Goal: Task Accomplishment & Management: Manage account settings

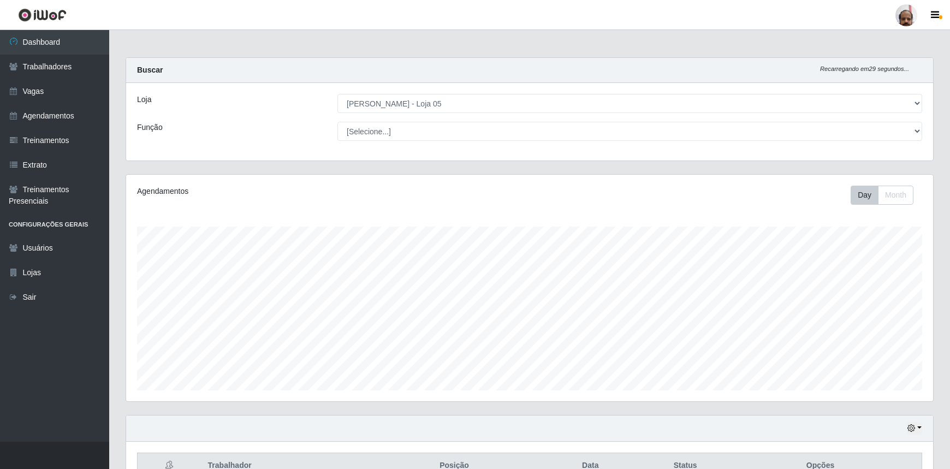
select select "252"
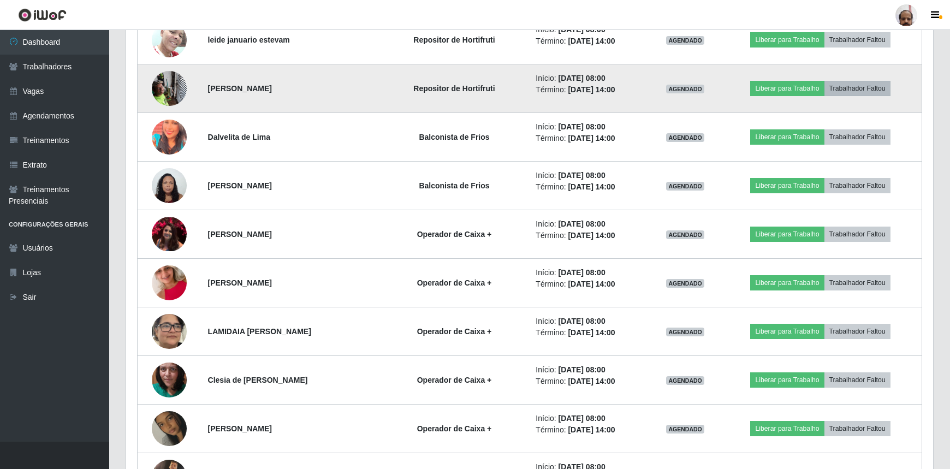
scroll to position [314, 0]
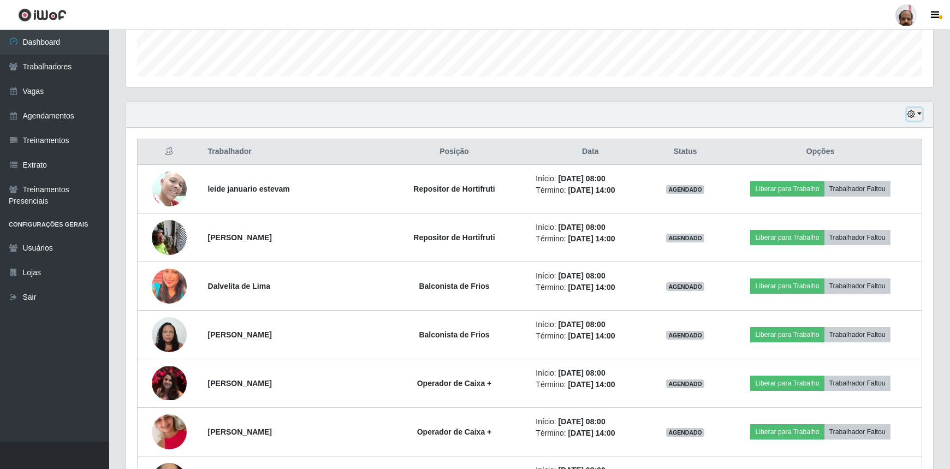
click at [918, 108] on button "button" at bounding box center [914, 114] width 15 height 13
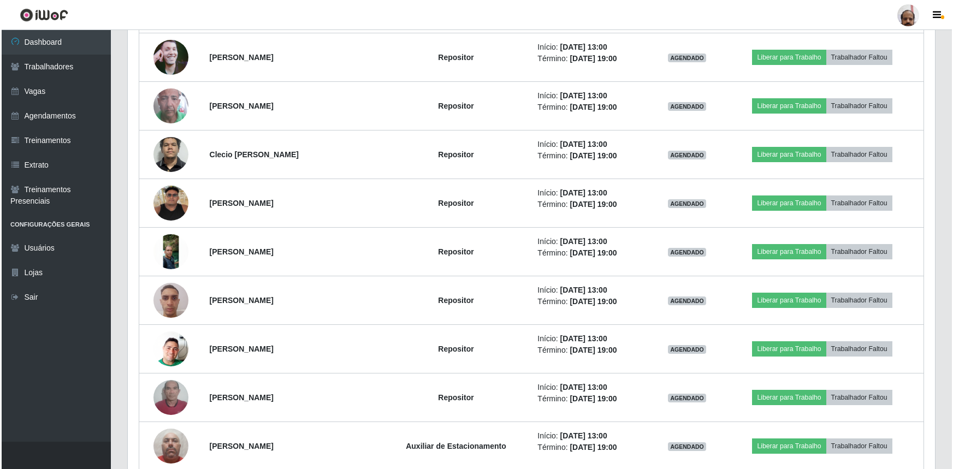
scroll to position [2002, 0]
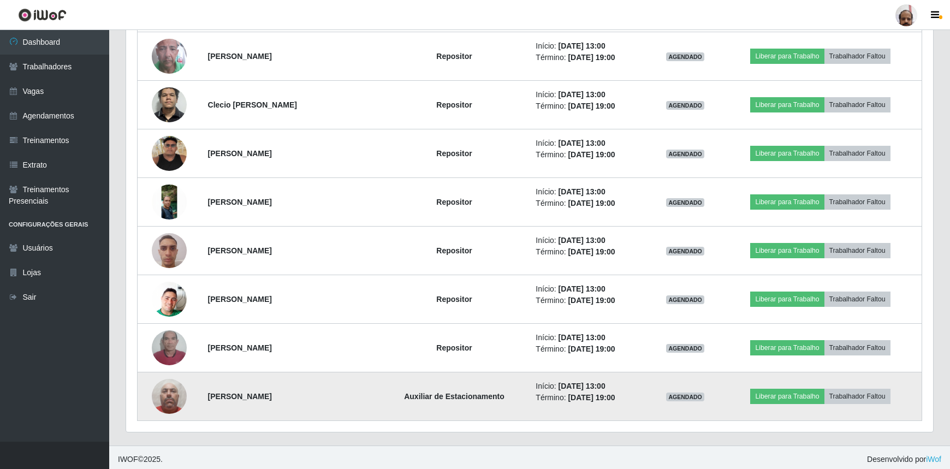
click at [166, 407] on img at bounding box center [169, 396] width 35 height 46
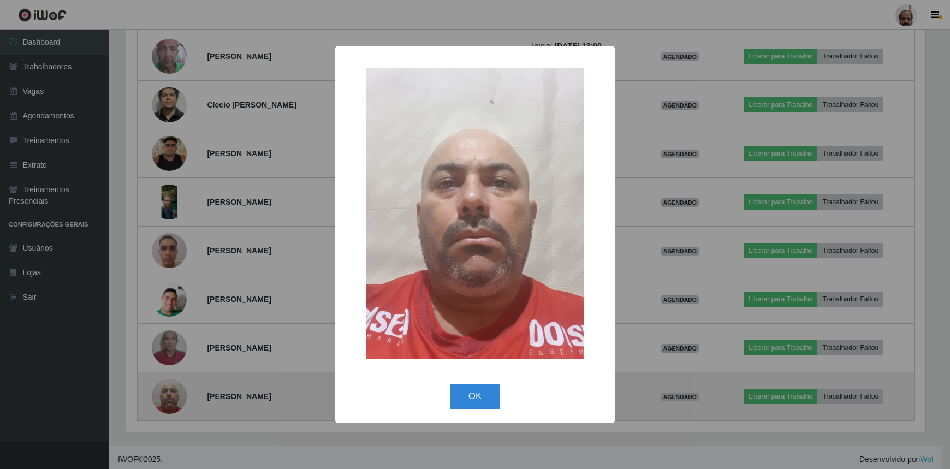
scroll to position [227, 802]
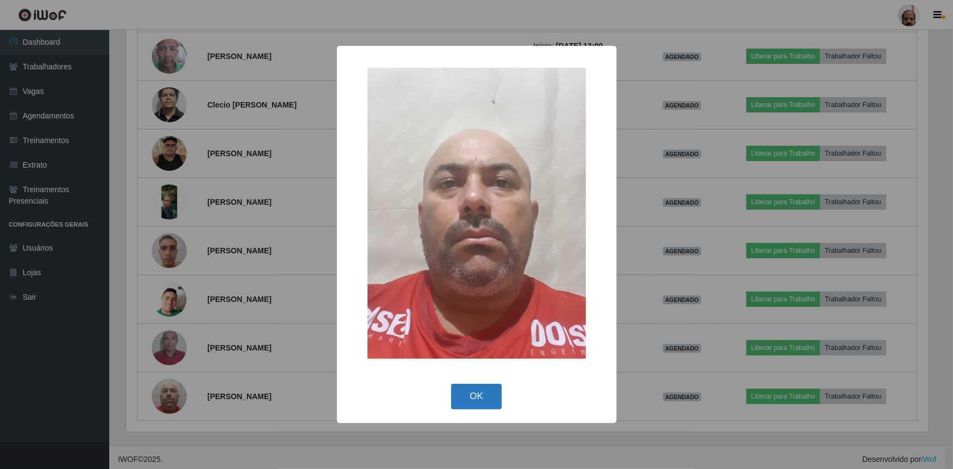
click at [472, 390] on button "OK" at bounding box center [476, 397] width 51 height 26
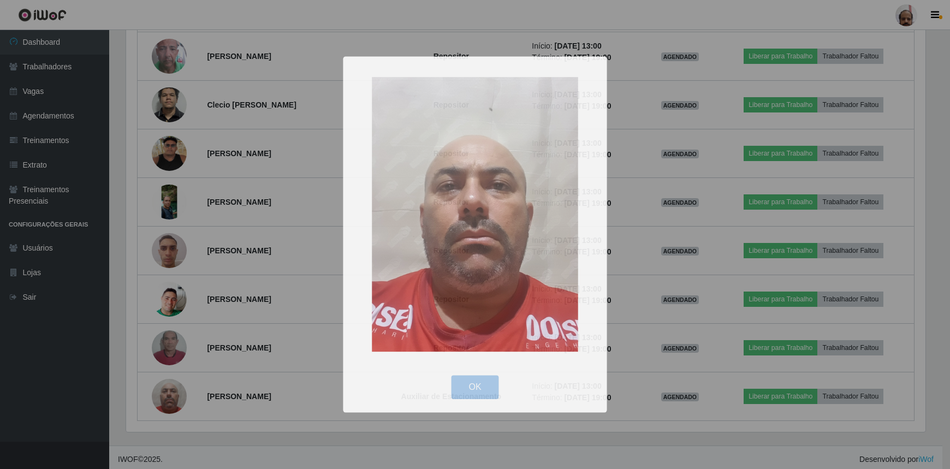
scroll to position [227, 807]
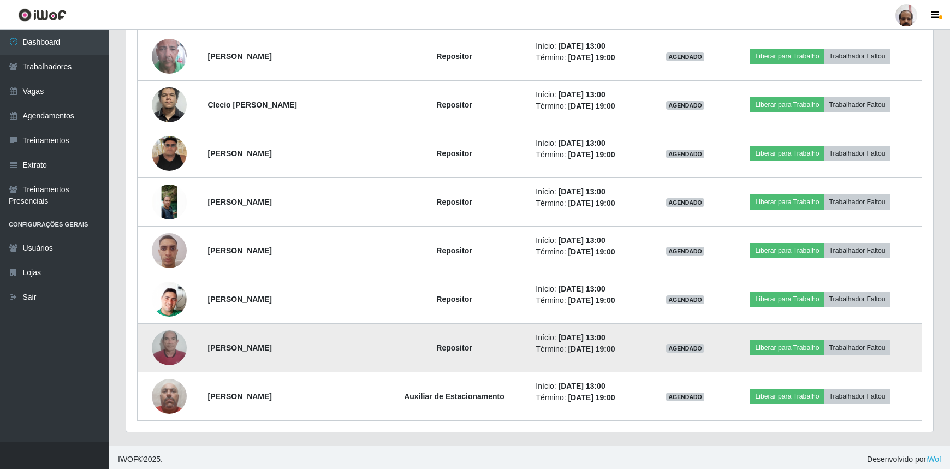
click at [173, 348] on img at bounding box center [169, 348] width 35 height 62
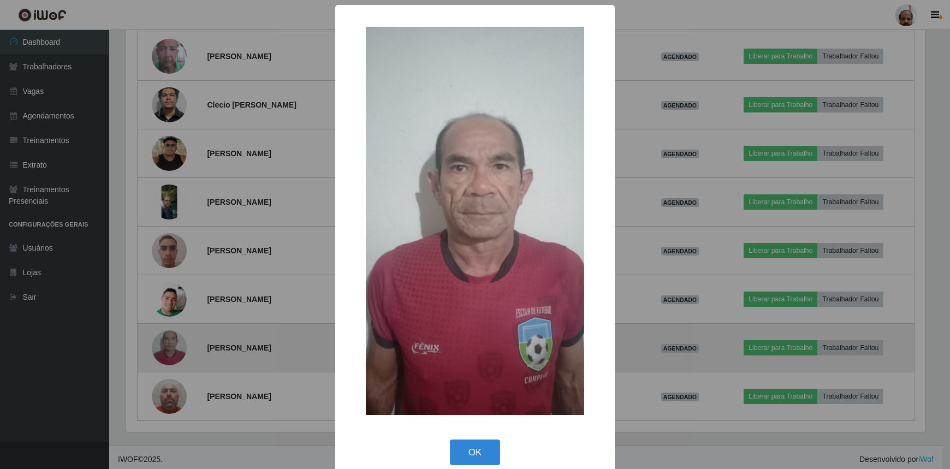
scroll to position [227, 802]
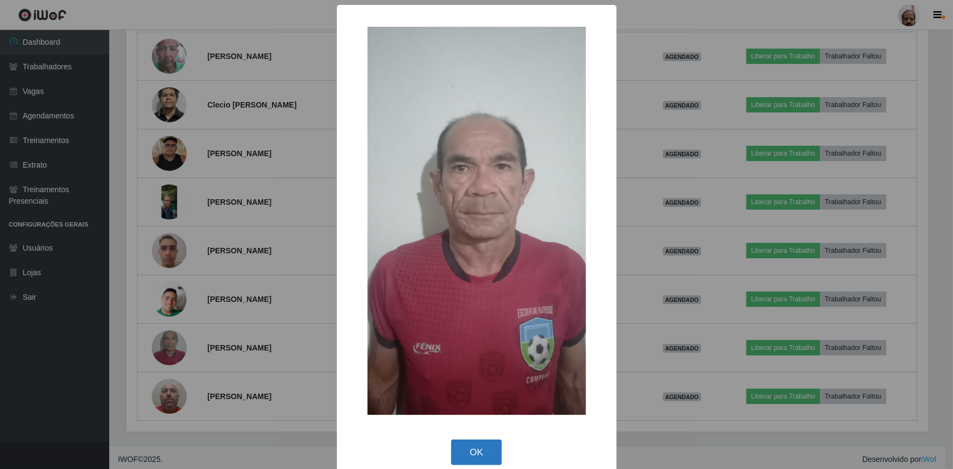
click at [458, 449] on button "OK" at bounding box center [476, 453] width 51 height 26
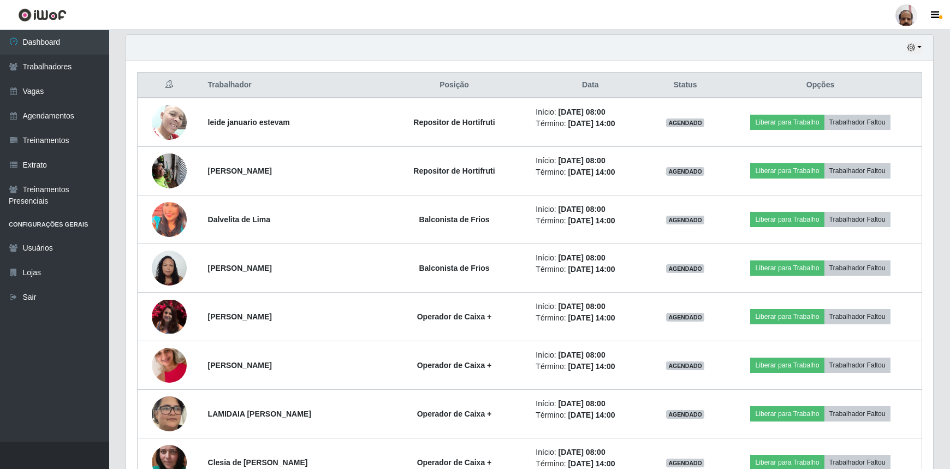
scroll to position [215, 0]
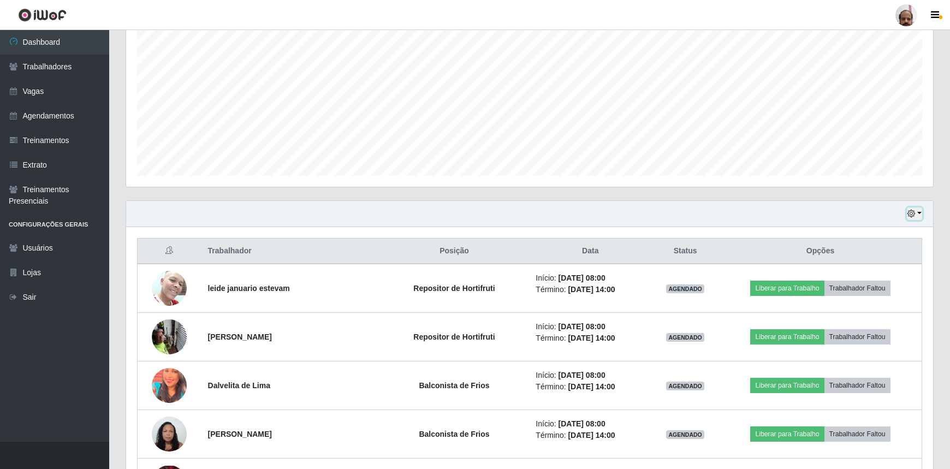
click at [910, 211] on icon "button" at bounding box center [911, 214] width 8 height 8
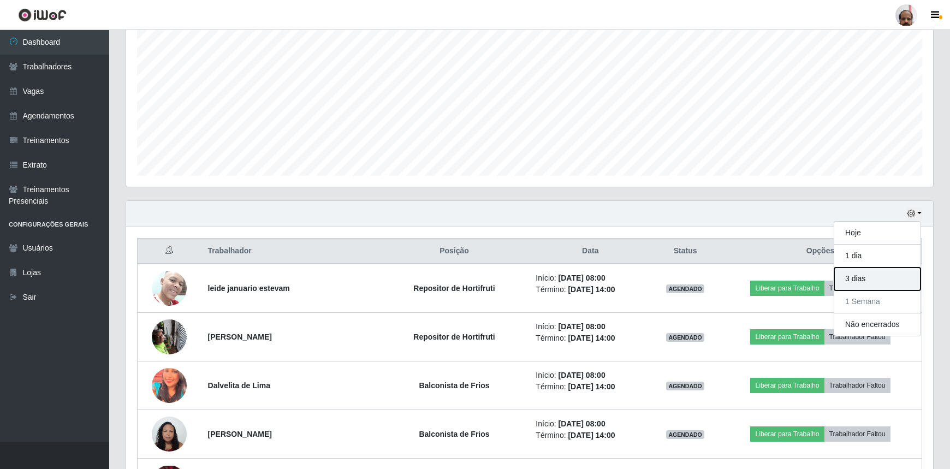
click at [853, 279] on button "3 dias" at bounding box center [877, 279] width 86 height 23
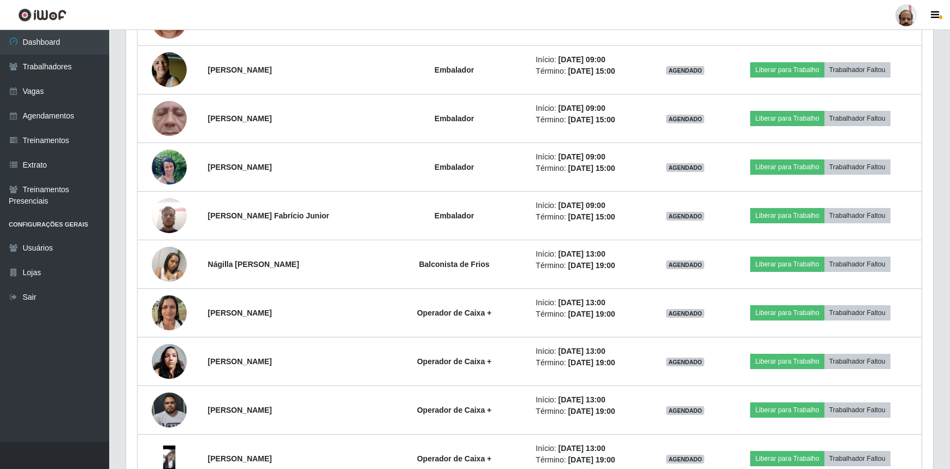
scroll to position [1059, 0]
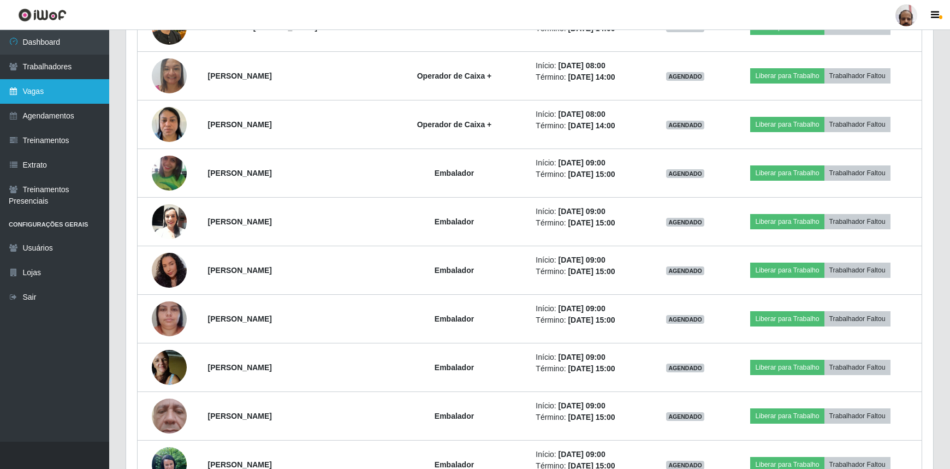
click at [45, 87] on link "Vagas" at bounding box center [54, 91] width 109 height 25
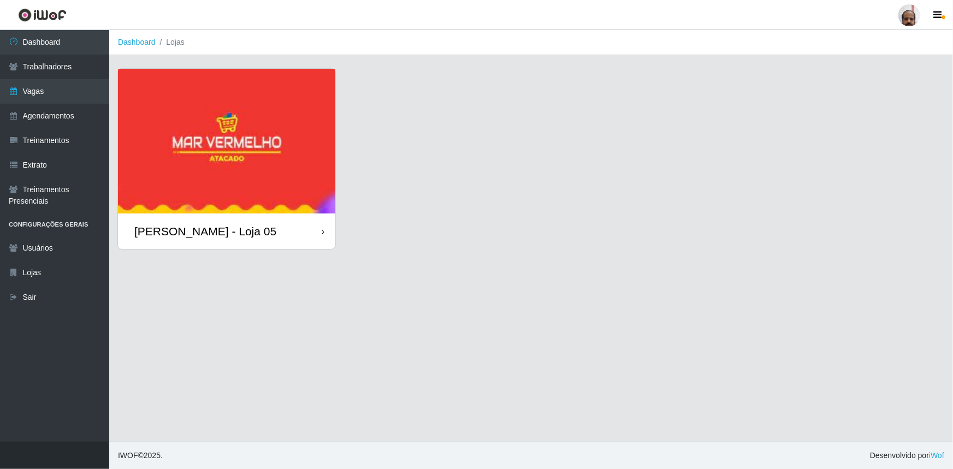
click at [246, 199] on img at bounding box center [226, 141] width 217 height 145
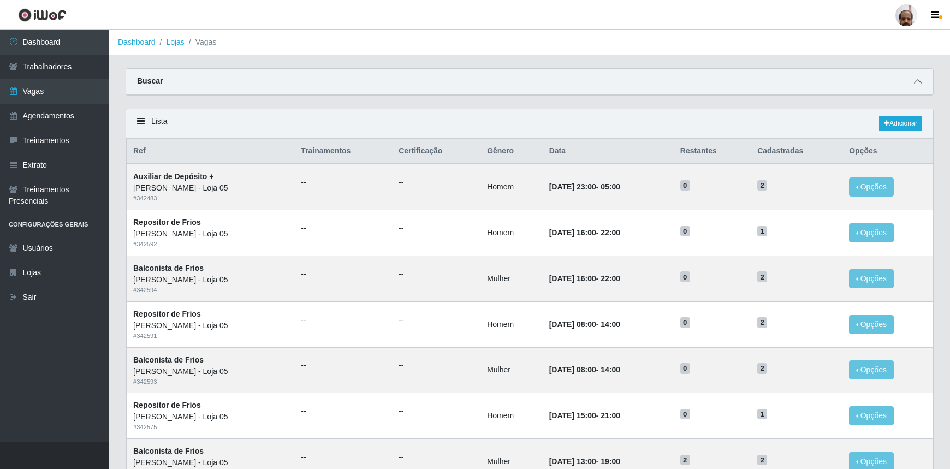
click at [919, 82] on icon at bounding box center [918, 82] width 8 height 8
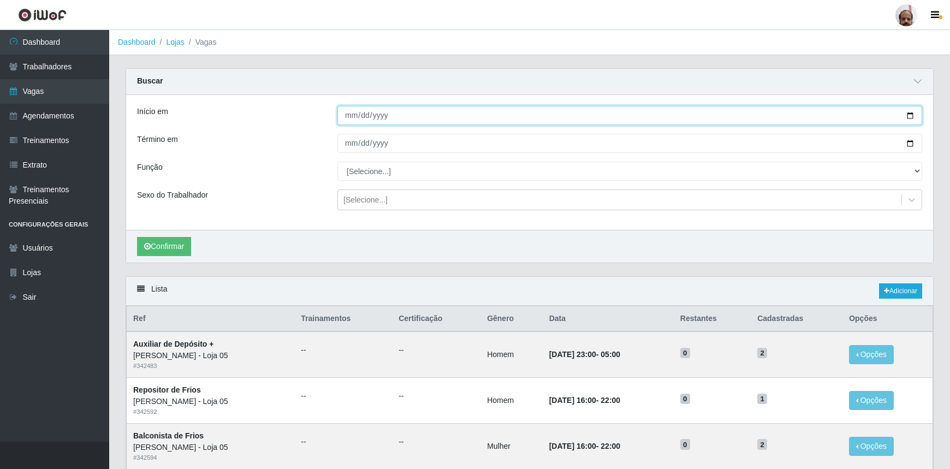
click at [908, 115] on input "Início em" at bounding box center [629, 115] width 585 height 19
type input "[DATE]"
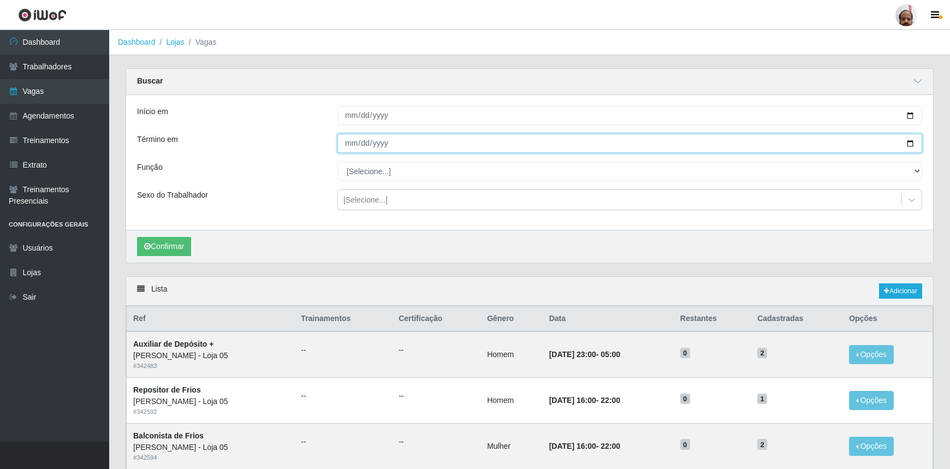
click at [912, 146] on input "Término em" at bounding box center [629, 143] width 585 height 19
type input "[DATE]"
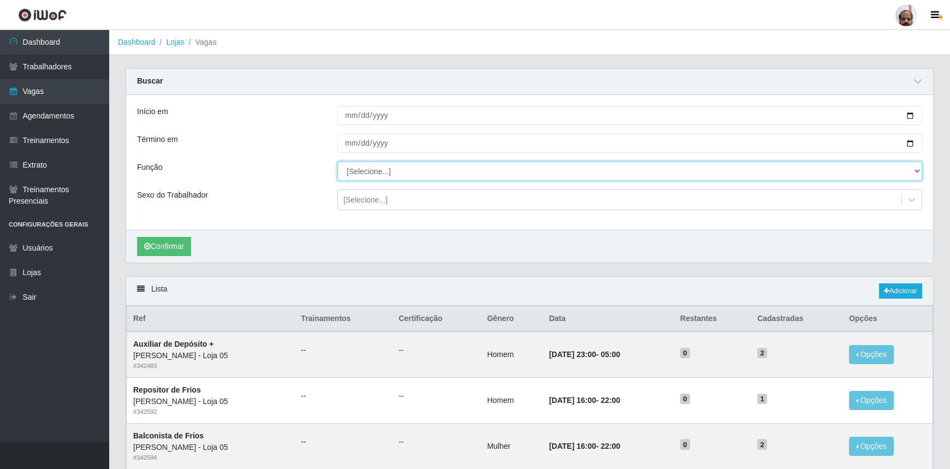
click at [915, 172] on select "[Selecione...] ASG ASG + ASG ++ Auxiliar de Depósito Auxiliar de Depósito + Aux…" at bounding box center [629, 171] width 585 height 19
select select "82"
click at [337, 162] on select "[Selecione...] ASG ASG + ASG ++ Auxiliar de Depósito Auxiliar de Depósito + Aux…" at bounding box center [629, 171] width 585 height 19
click at [908, 200] on icon at bounding box center [911, 199] width 11 height 11
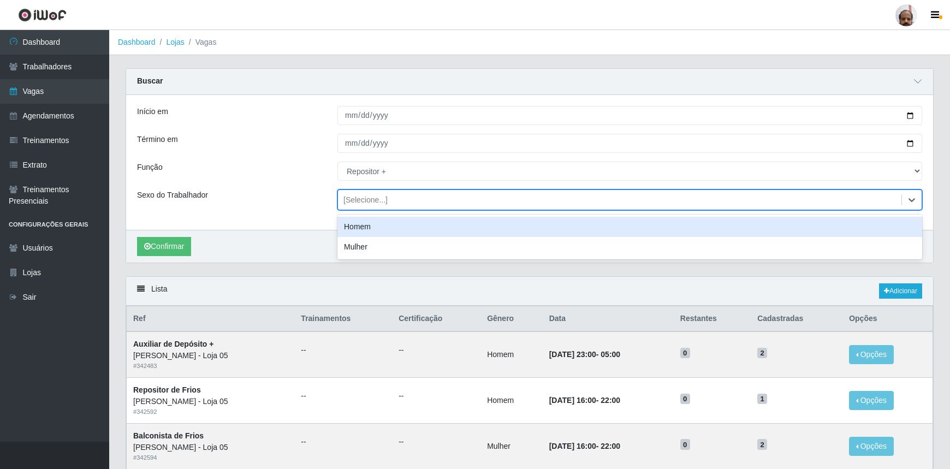
click at [349, 229] on div "Homem" at bounding box center [629, 227] width 585 height 20
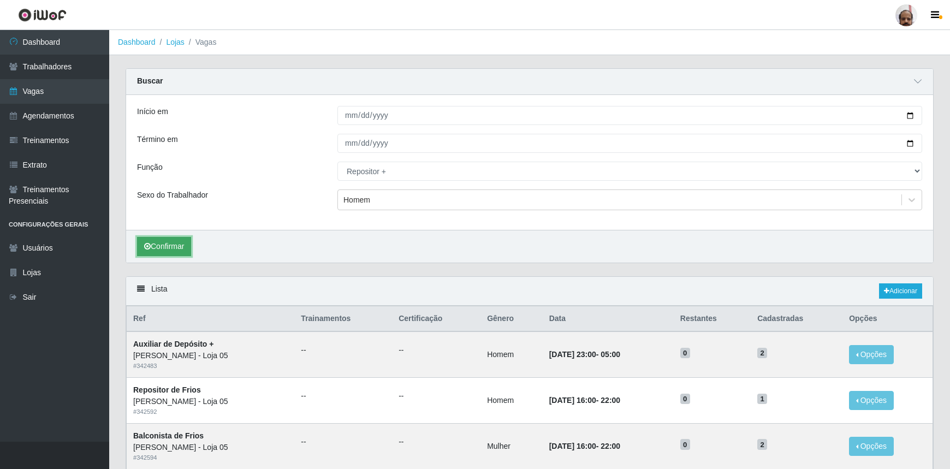
click at [175, 246] on button "Confirmar" at bounding box center [164, 246] width 54 height 19
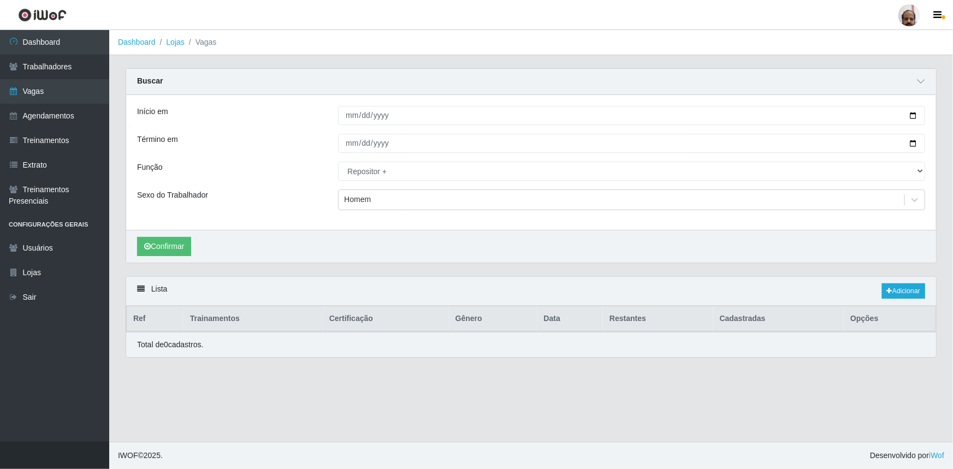
click at [159, 257] on div "Confirmar" at bounding box center [531, 246] width 810 height 33
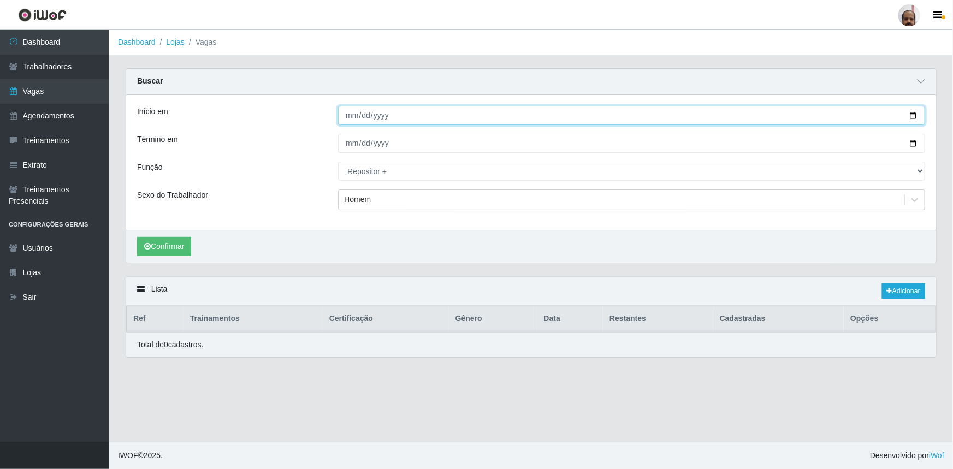
click at [913, 118] on input "[DATE]" at bounding box center [631, 115] width 587 height 19
type input "[DATE]"
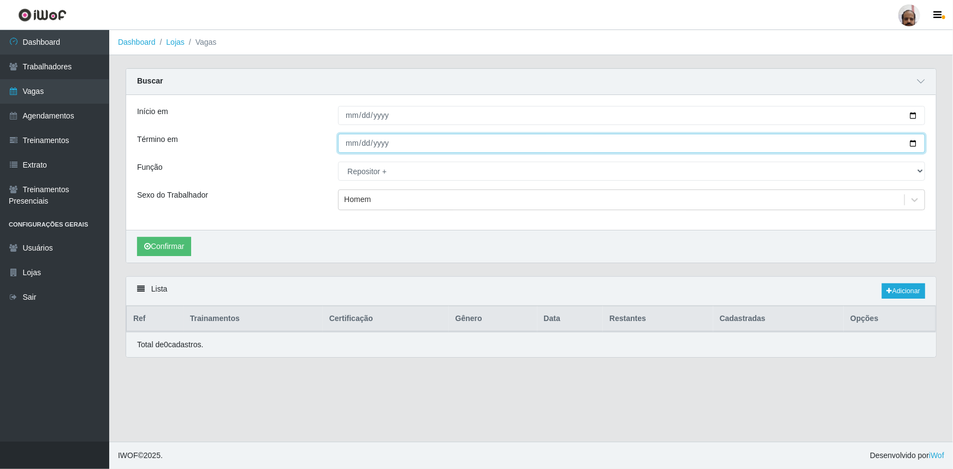
click at [913, 145] on input "[DATE]" at bounding box center [631, 143] width 587 height 19
type input "[DATE]"
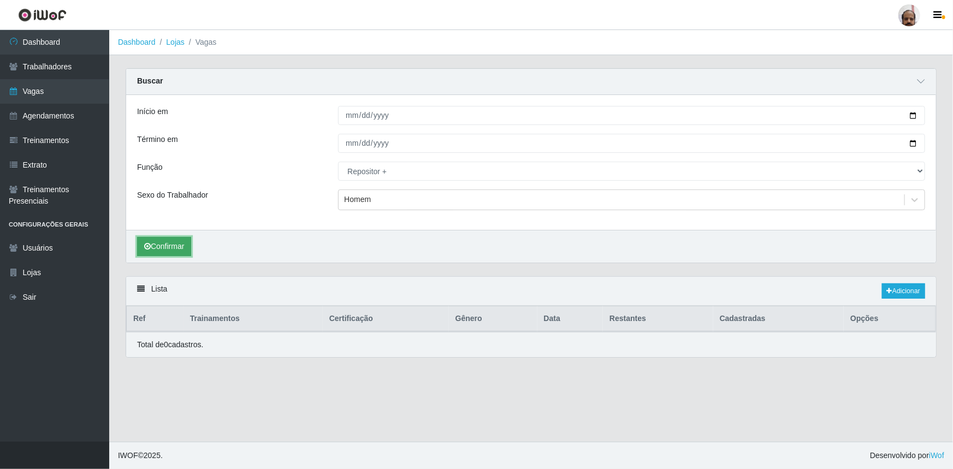
click at [165, 244] on button "Confirmar" at bounding box center [164, 246] width 54 height 19
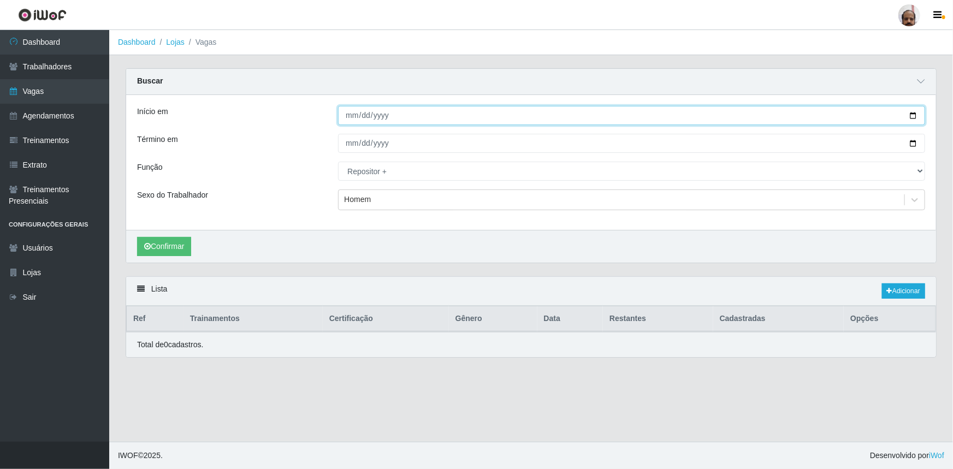
click at [914, 112] on input "[DATE]" at bounding box center [631, 115] width 587 height 19
type input "[DATE]"
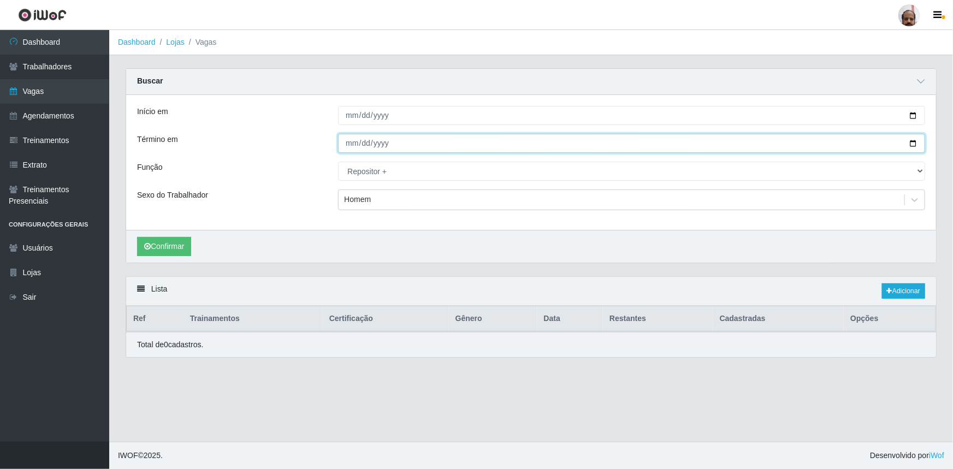
click at [921, 140] on input "[DATE]" at bounding box center [631, 143] width 587 height 19
click at [916, 141] on input "[DATE]" at bounding box center [631, 143] width 587 height 19
type input "2025-09-05"
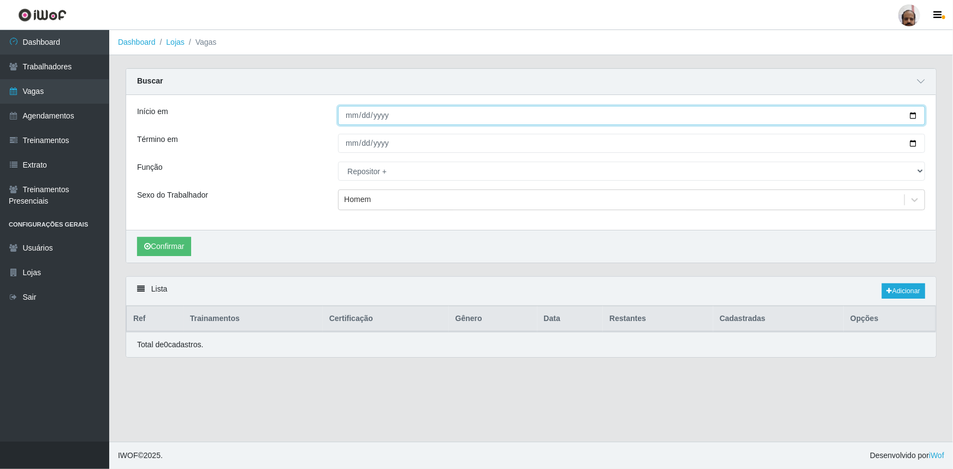
click at [910, 115] on input "[DATE]" at bounding box center [631, 115] width 587 height 19
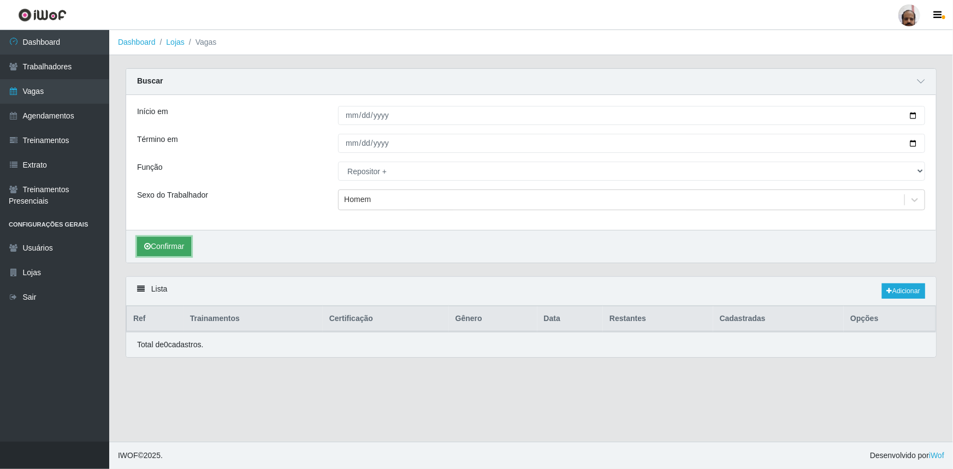
click at [166, 248] on button "Confirmar" at bounding box center [164, 246] width 54 height 19
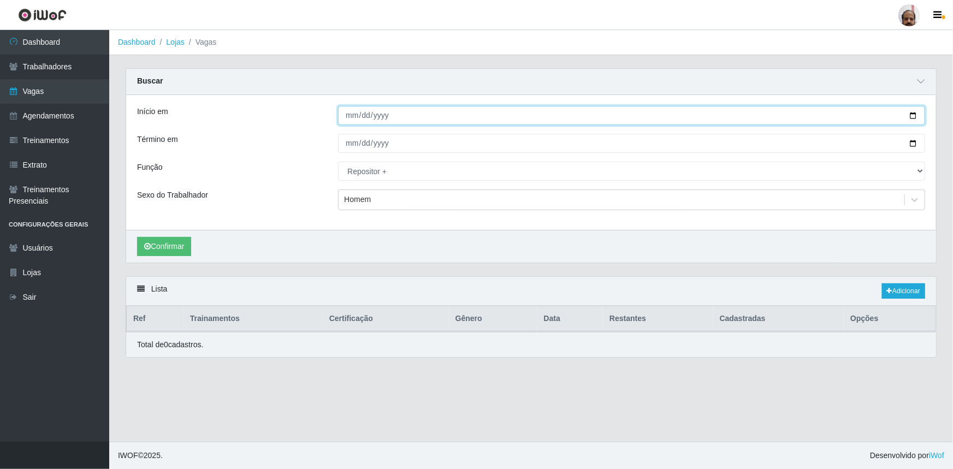
click at [913, 115] on input "2025-09-05" at bounding box center [631, 115] width 587 height 19
type input "[DATE]"
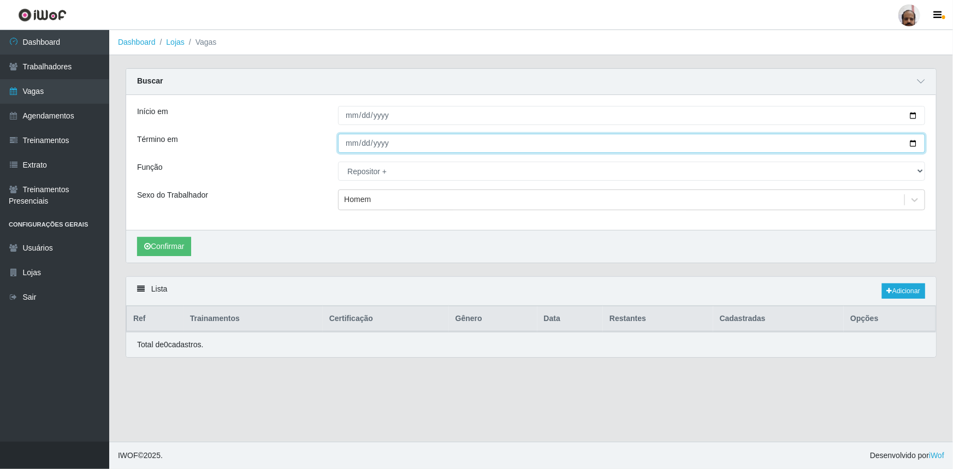
click at [912, 144] on input "2025-09-05" at bounding box center [631, 143] width 587 height 19
type input "[DATE]"
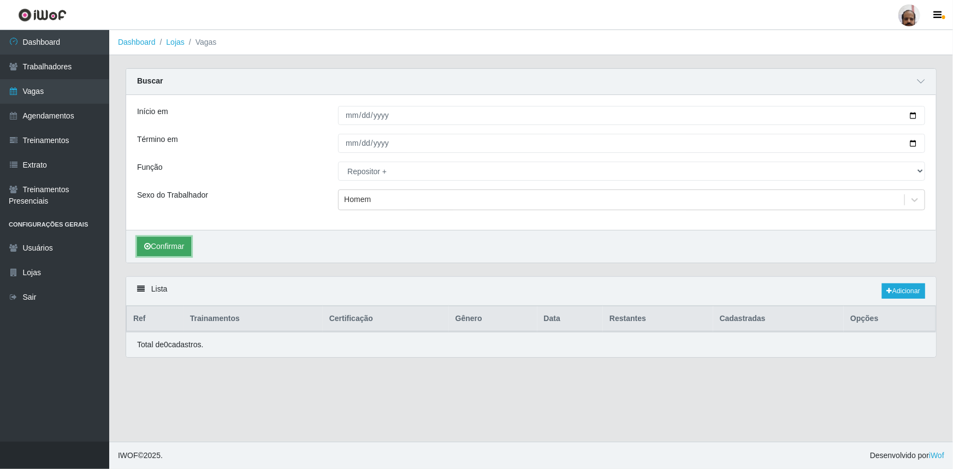
click at [171, 245] on button "Confirmar" at bounding box center [164, 246] width 54 height 19
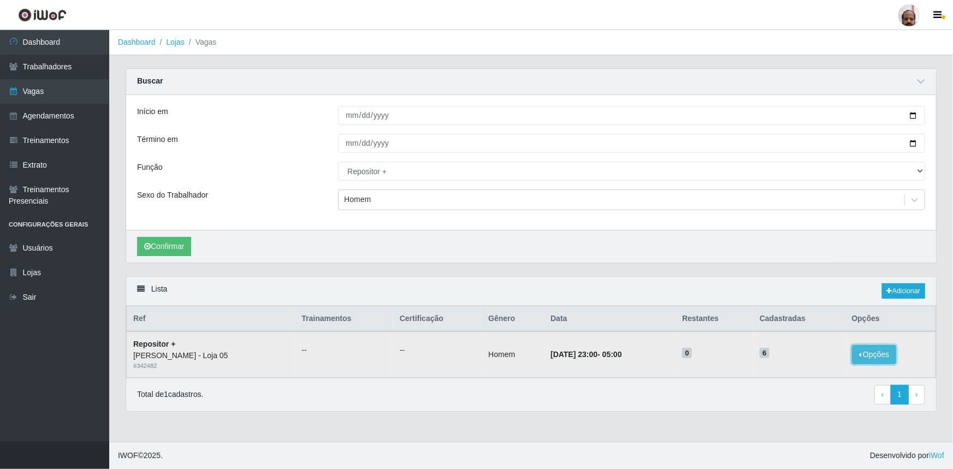
click at [877, 354] on button "Opções" at bounding box center [874, 354] width 45 height 19
click at [879, 358] on button "Opções" at bounding box center [874, 354] width 45 height 19
click at [799, 360] on link "Editar" at bounding box center [790, 356] width 31 height 9
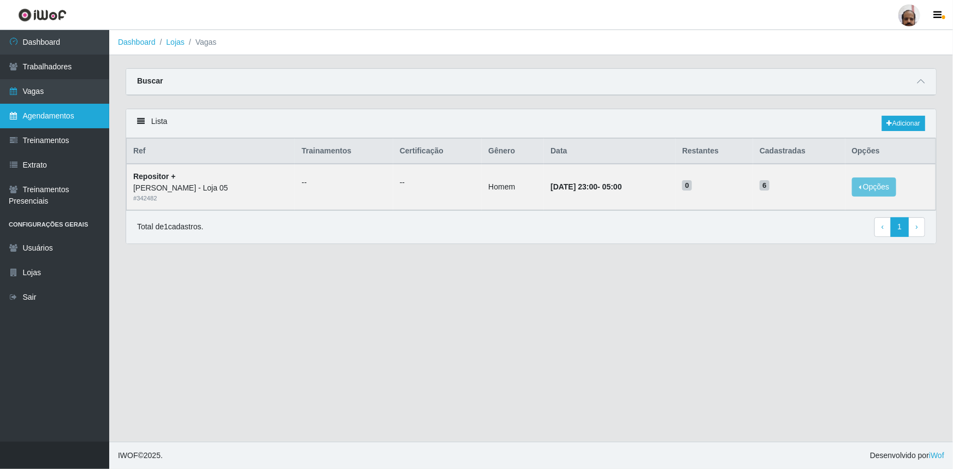
click at [59, 115] on link "Agendamentos" at bounding box center [54, 116] width 109 height 25
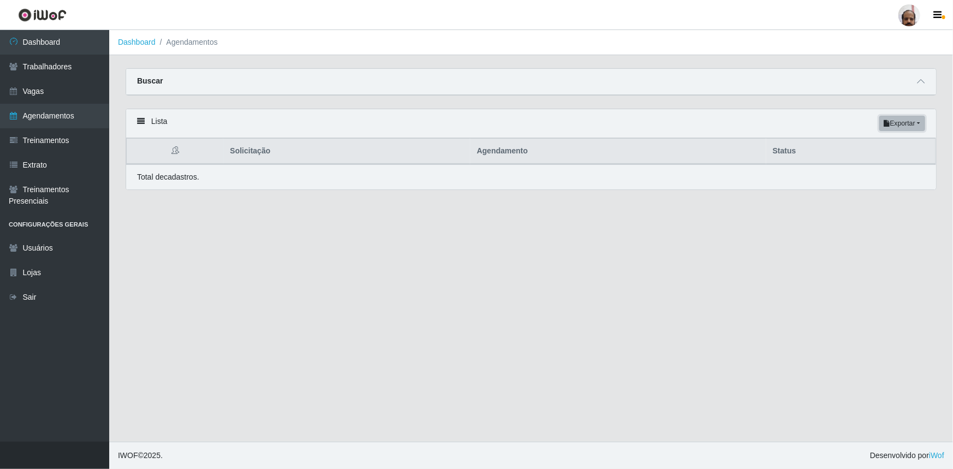
click at [903, 126] on button "Exportar" at bounding box center [902, 123] width 46 height 15
click at [549, 278] on main "Dashboard Agendamentos Carregando... Buscar Início em [GEOGRAPHIC_DATA] em Stat…" at bounding box center [531, 236] width 844 height 412
click at [141, 122] on icon at bounding box center [141, 121] width 8 height 8
click at [904, 124] on button "Exportar" at bounding box center [902, 123] width 46 height 15
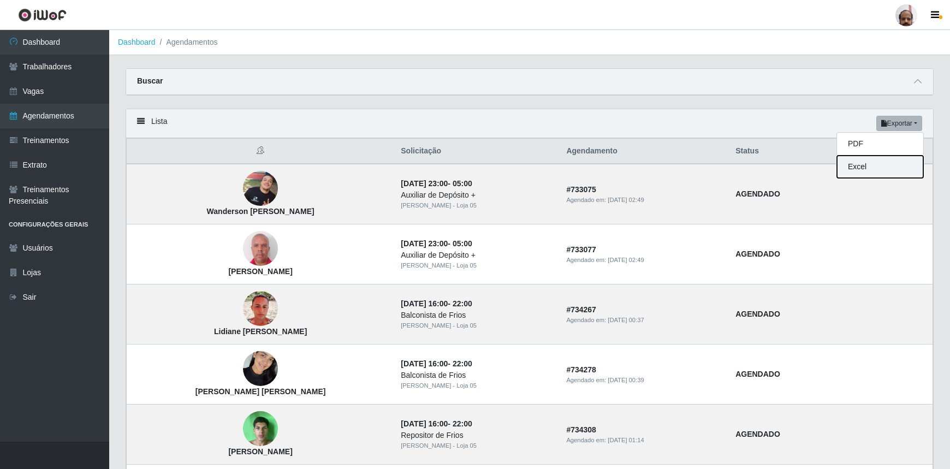
click at [863, 169] on button "Excel" at bounding box center [880, 167] width 86 height 22
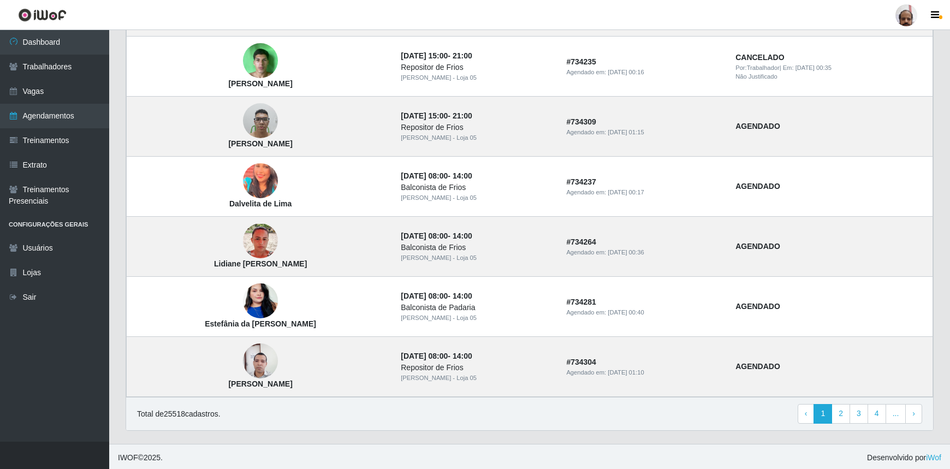
scroll to position [669, 0]
click at [861, 416] on link "3" at bounding box center [859, 413] width 19 height 20
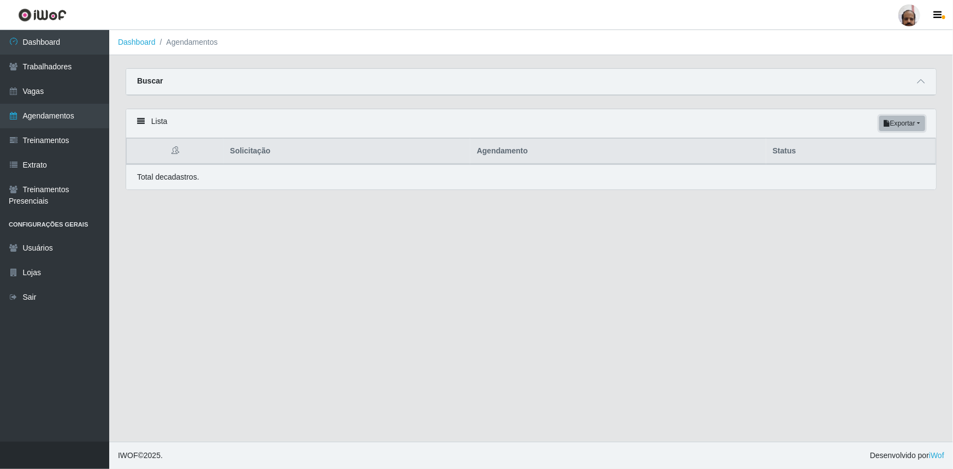
click at [903, 120] on button "Exportar" at bounding box center [902, 123] width 46 height 15
click at [433, 301] on main "Dashboard Agendamentos Carregando... Buscar Início em [GEOGRAPHIC_DATA] em Stat…" at bounding box center [531, 236] width 844 height 412
click at [141, 122] on icon at bounding box center [141, 121] width 8 height 8
click at [898, 122] on button "Exportar" at bounding box center [902, 123] width 46 height 15
click at [856, 166] on button "Excel" at bounding box center [883, 167] width 86 height 22
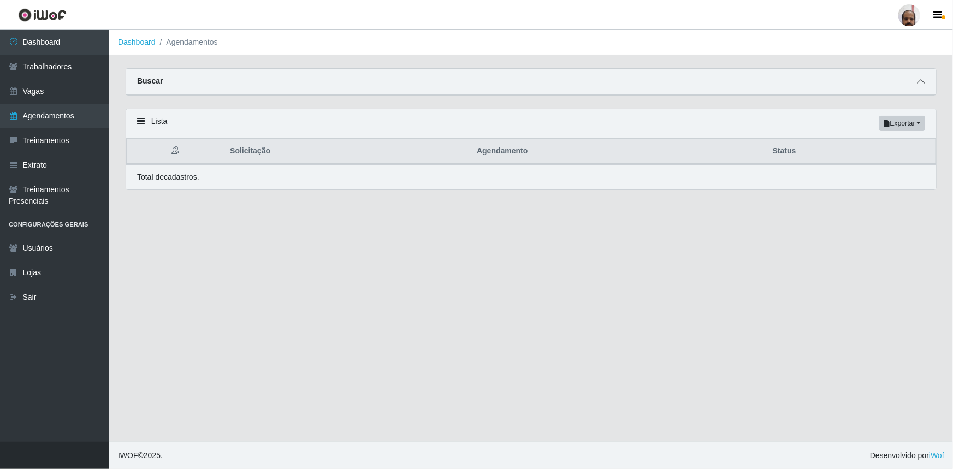
click at [920, 85] on icon at bounding box center [921, 82] width 8 height 8
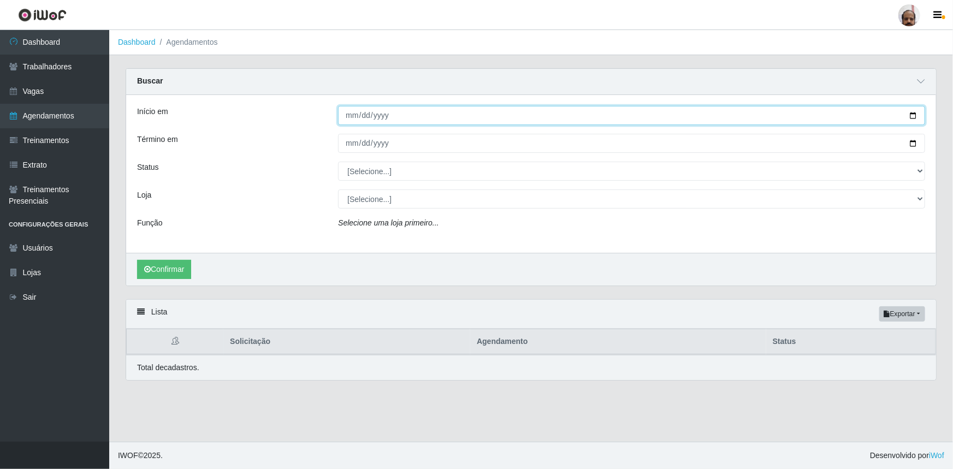
click at [913, 116] on input "Início em" at bounding box center [631, 115] width 587 height 19
type input "[DATE]"
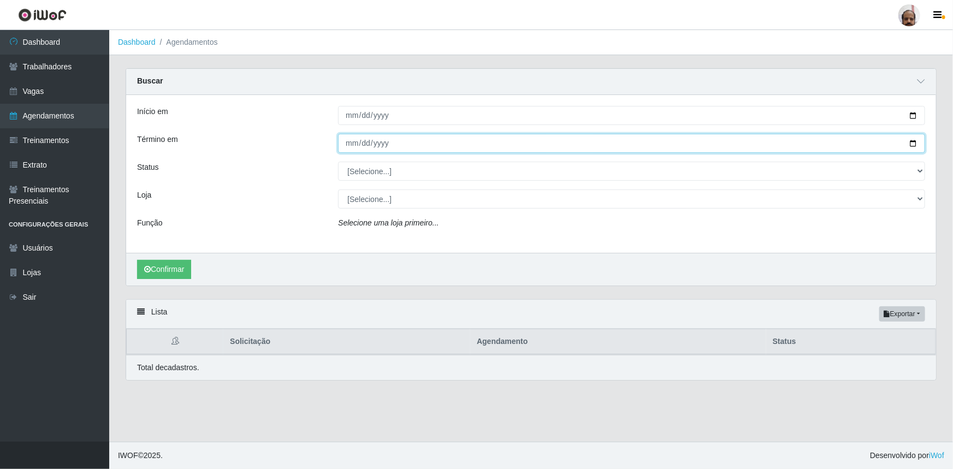
click at [907, 145] on input "Término em" at bounding box center [631, 143] width 587 height 19
click at [912, 143] on input "Término em" at bounding box center [631, 143] width 587 height 19
type input "[DATE]"
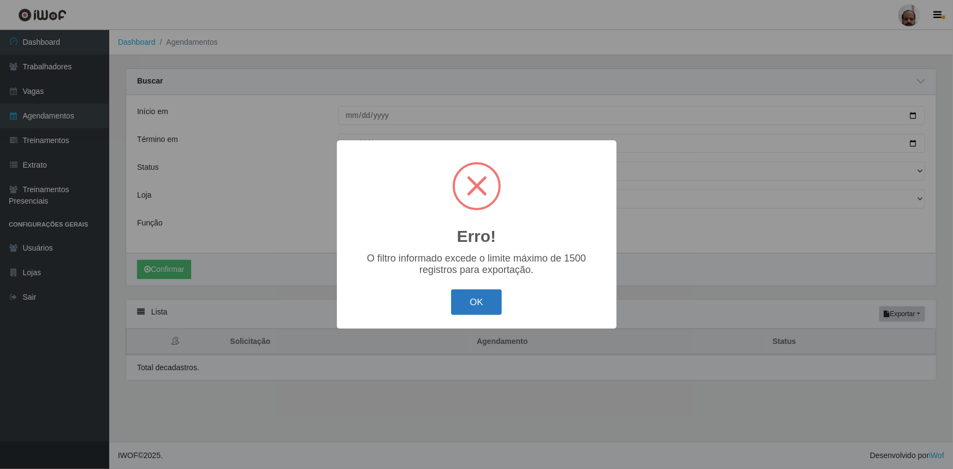
click at [493, 306] on button "OK" at bounding box center [476, 302] width 51 height 26
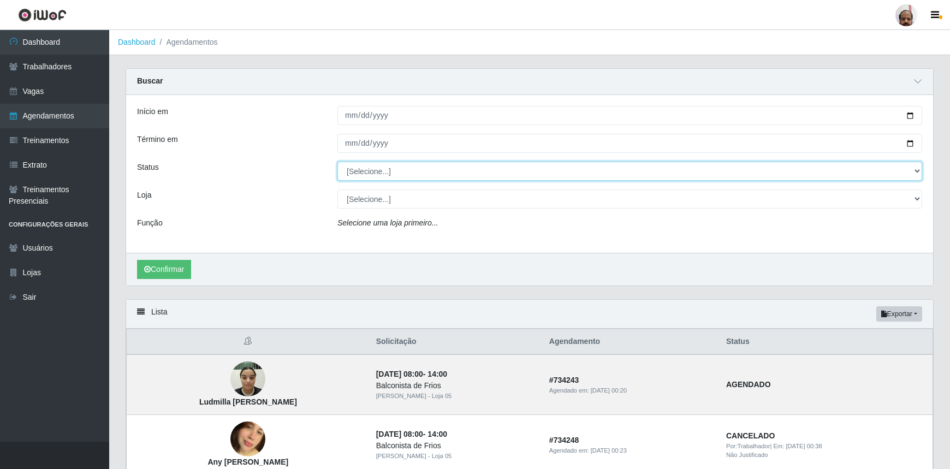
click at [914, 169] on select "[Selecione...] AGENDADO AGUARDANDO LIBERAR EM ANDAMENTO EM REVISÃO FINALIZADO C…" at bounding box center [629, 171] width 585 height 19
select select "EM ANDAMENTO"
click at [337, 162] on select "[Selecione...] AGENDADO AGUARDANDO LIBERAR EM ANDAMENTO EM REVISÃO FINALIZADO C…" at bounding box center [629, 171] width 585 height 19
click at [918, 201] on select "[Selecione...] Mar Vermelho - Loja 05" at bounding box center [629, 198] width 585 height 19
select select "252"
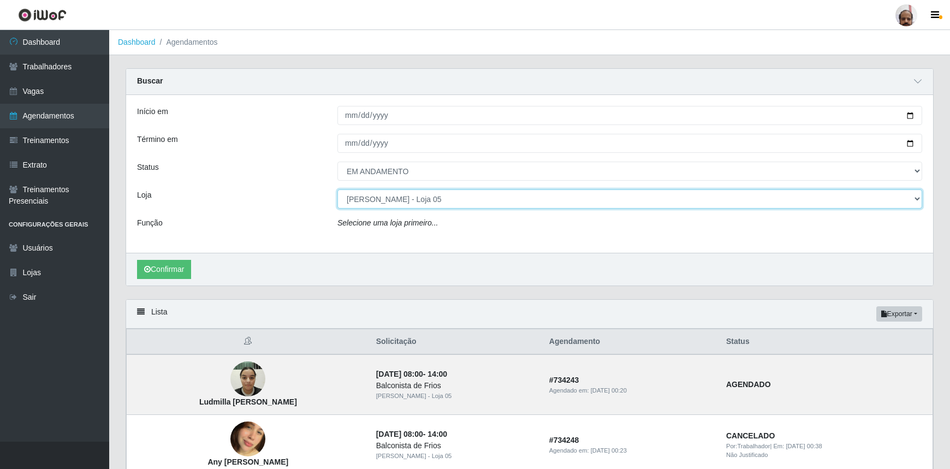
click at [337, 189] on select "[Selecione...] Mar Vermelho - Loja 05" at bounding box center [629, 198] width 585 height 19
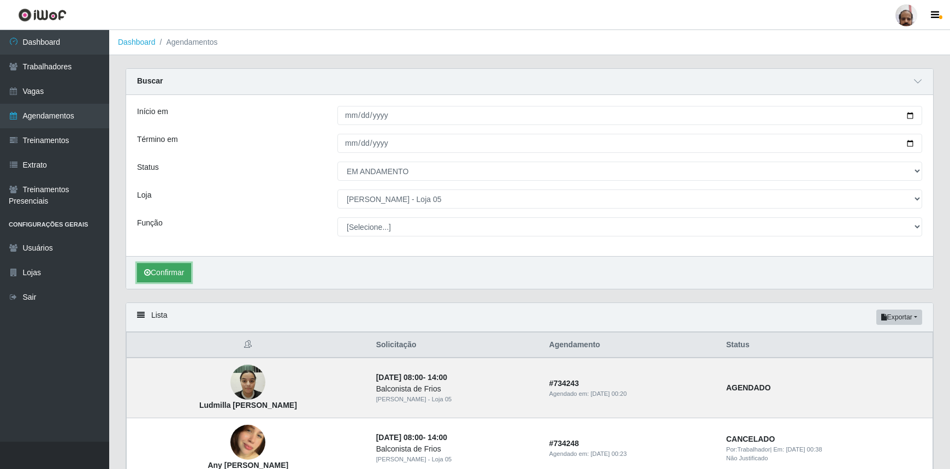
click at [169, 271] on button "Confirmar" at bounding box center [164, 272] width 54 height 19
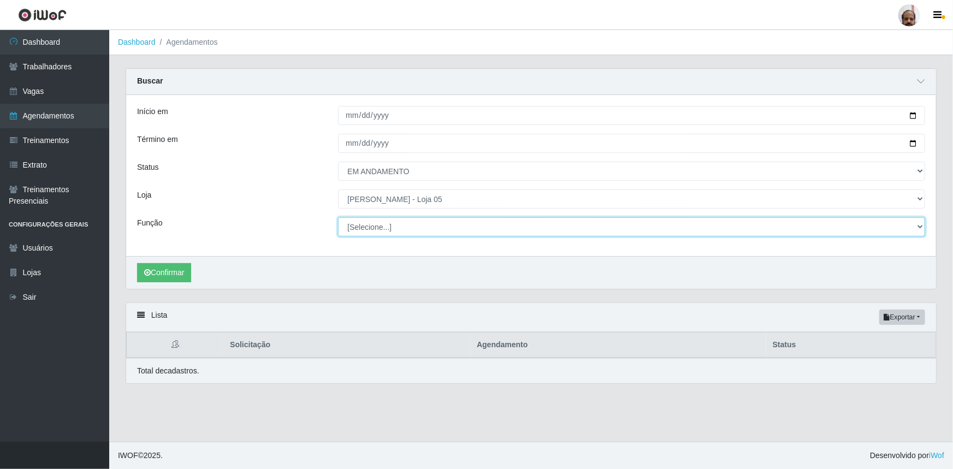
click at [917, 228] on select "[Selecione...] ASG ASG + ASG ++ Auxiliar de Depósito Auxiliar de Depósito + Aux…" at bounding box center [631, 226] width 587 height 19
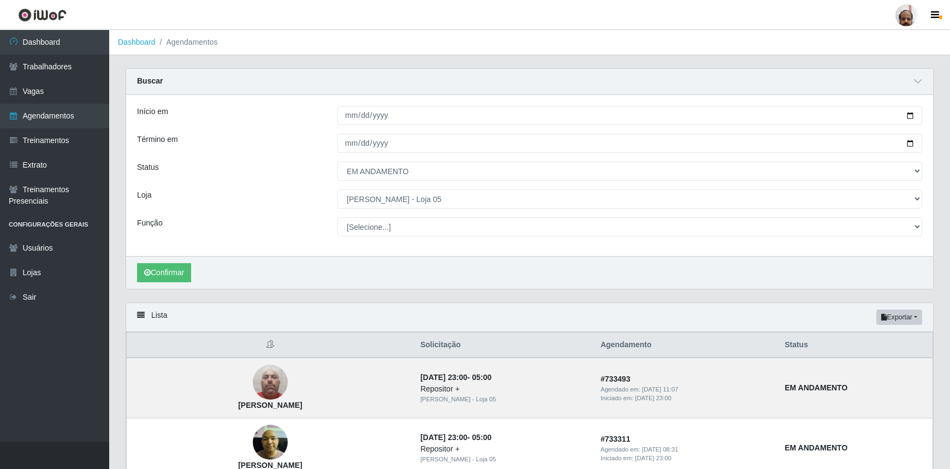
click at [564, 287] on div "Confirmar" at bounding box center [529, 272] width 807 height 33
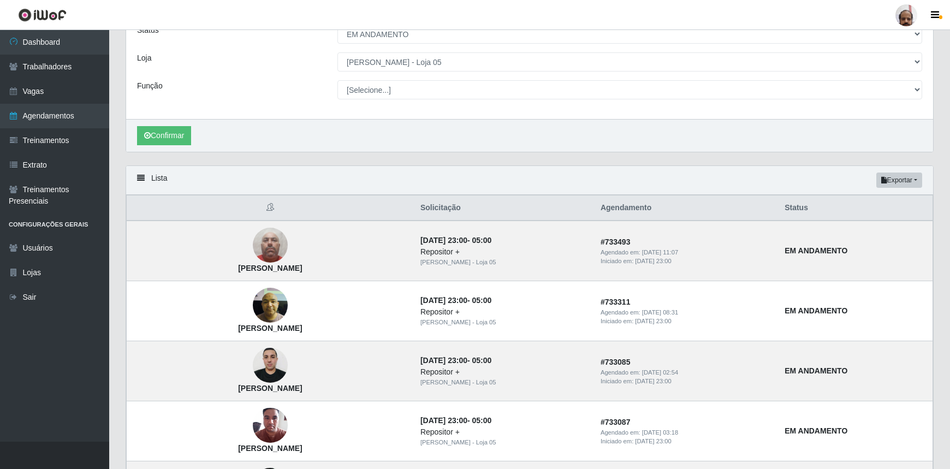
scroll to position [149, 0]
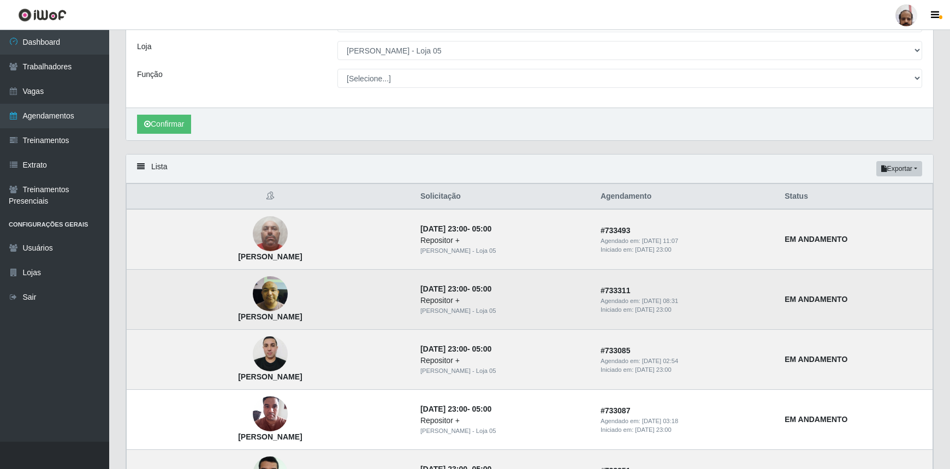
click at [255, 293] on img at bounding box center [270, 294] width 35 height 46
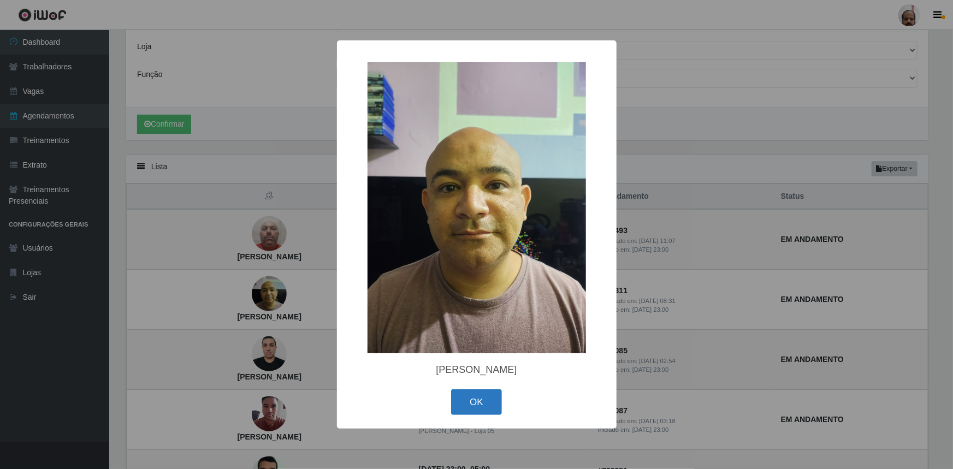
click at [489, 406] on button "OK" at bounding box center [476, 402] width 51 height 26
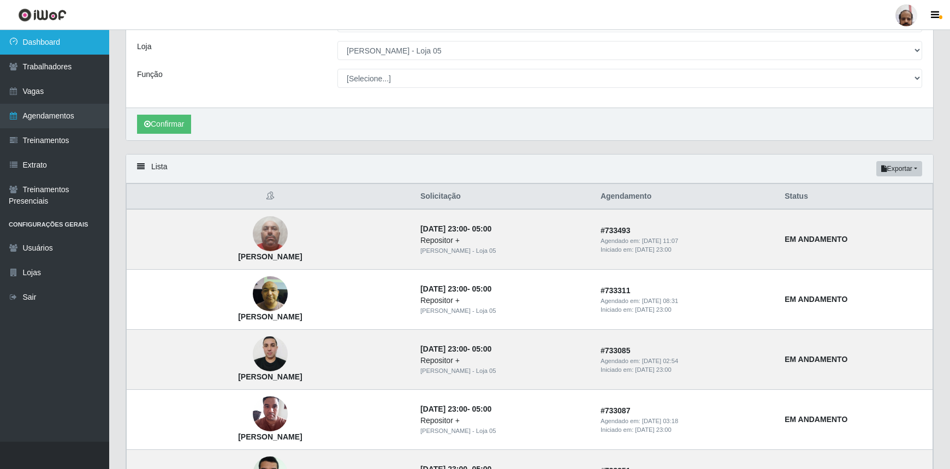
click at [38, 41] on link "Dashboard" at bounding box center [54, 42] width 109 height 25
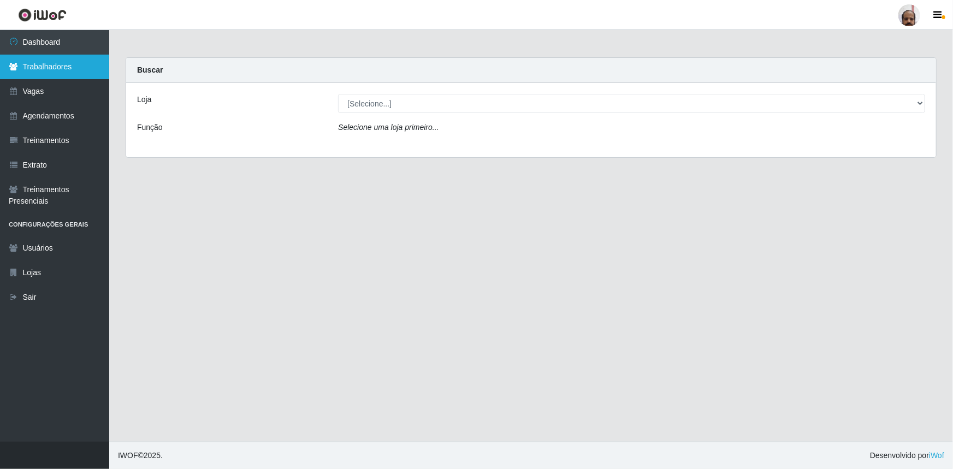
click at [65, 68] on link "Trabalhadores" at bounding box center [54, 67] width 109 height 25
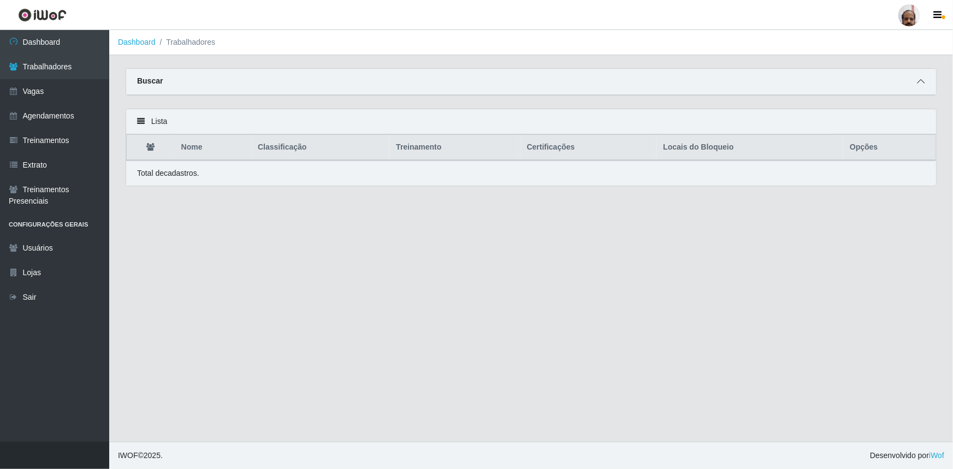
click at [924, 84] on span at bounding box center [920, 81] width 13 height 13
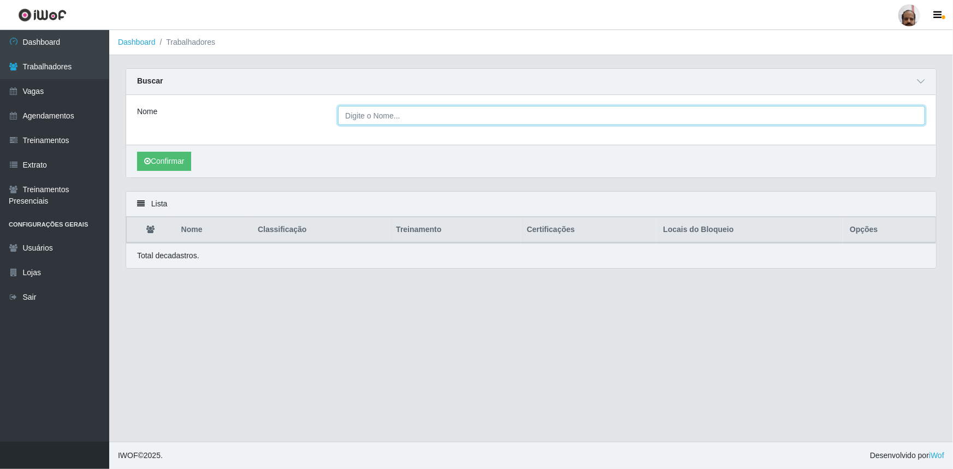
click at [382, 122] on input "Nome" at bounding box center [631, 115] width 587 height 19
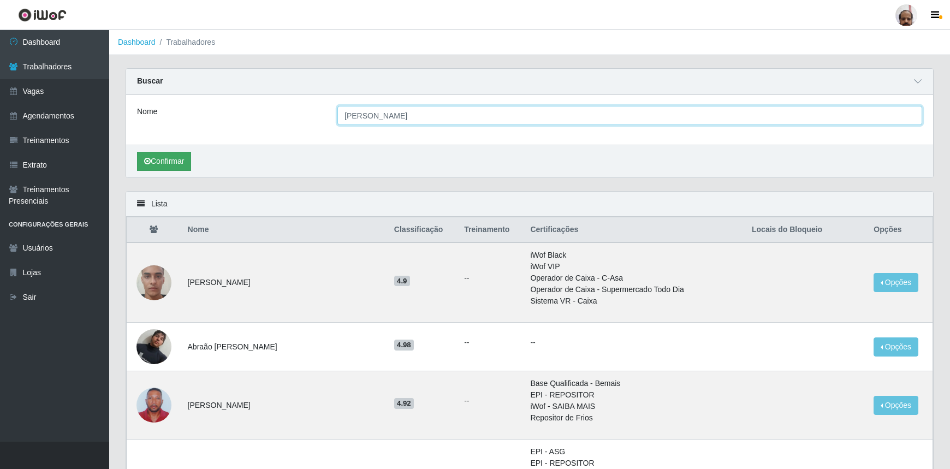
type input "[PERSON_NAME]"
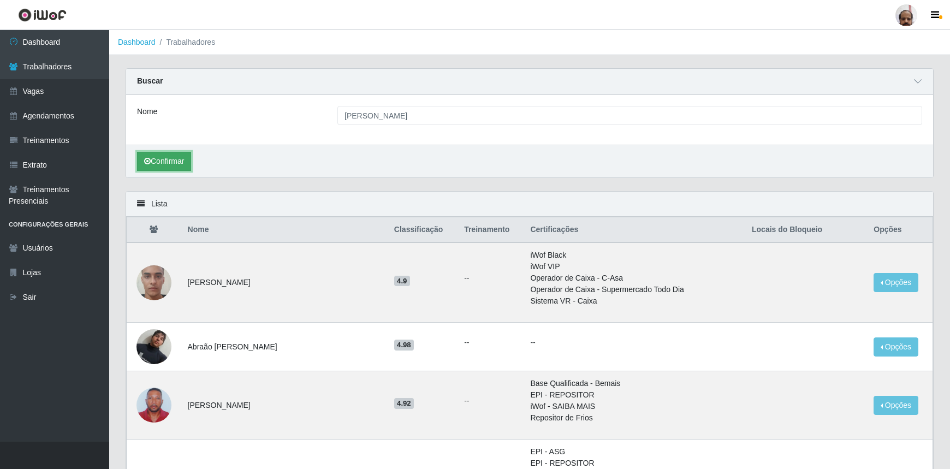
click at [158, 164] on button "Confirmar" at bounding box center [164, 161] width 54 height 19
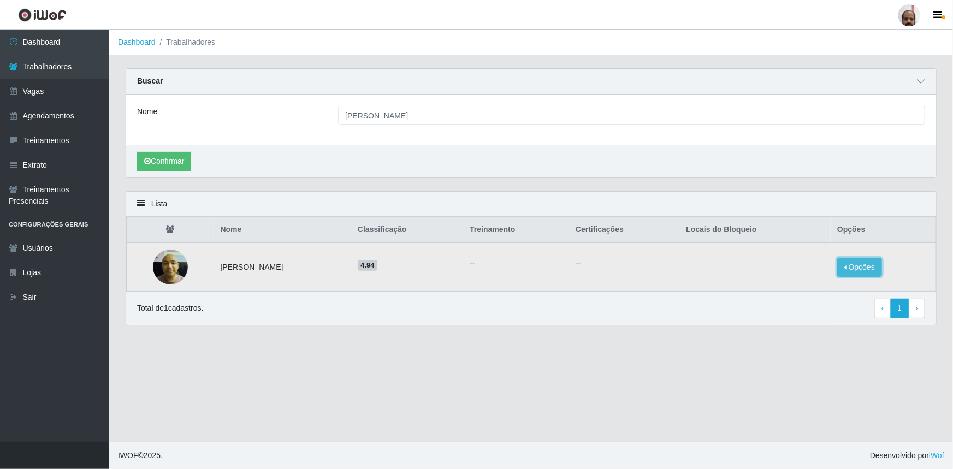
click at [858, 272] on button "Opções" at bounding box center [859, 267] width 45 height 19
click at [770, 284] on button "Bloquear - Loja" at bounding box center [791, 277] width 88 height 22
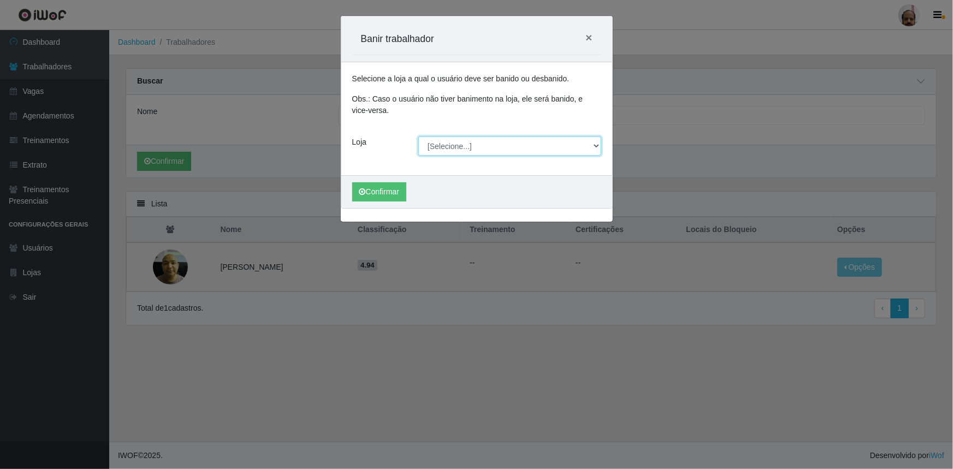
click at [593, 143] on select "[Selecione...] Mar Vermelho - Loja 05" at bounding box center [509, 145] width 183 height 19
click at [483, 185] on div "Confirmar" at bounding box center [476, 191] width 271 height 33
click at [596, 145] on select "[Selecione...] Mar Vermelho - Loja 05" at bounding box center [509, 145] width 183 height 19
select select "252"
click at [418, 136] on select "[Selecione...] Mar Vermelho - Loja 05" at bounding box center [509, 145] width 183 height 19
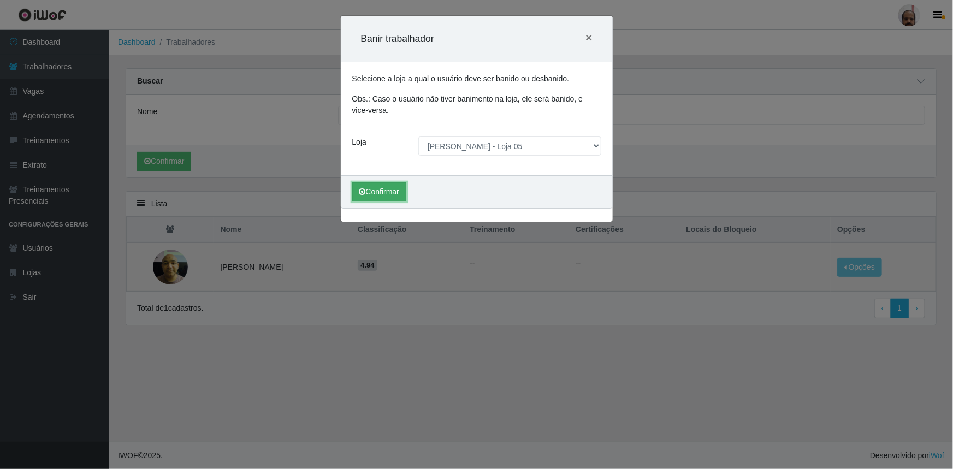
click at [378, 194] on button "Confirmar" at bounding box center [379, 191] width 54 height 19
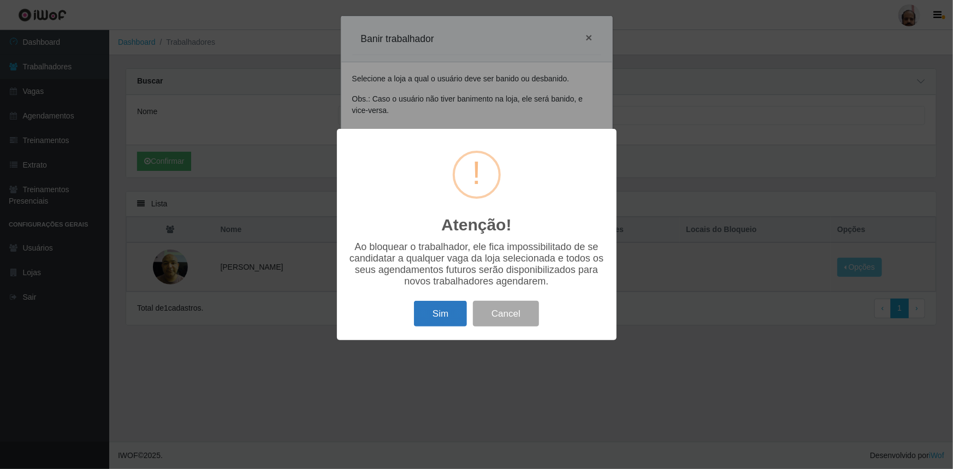
click at [443, 318] on button "Sim" at bounding box center [440, 314] width 53 height 26
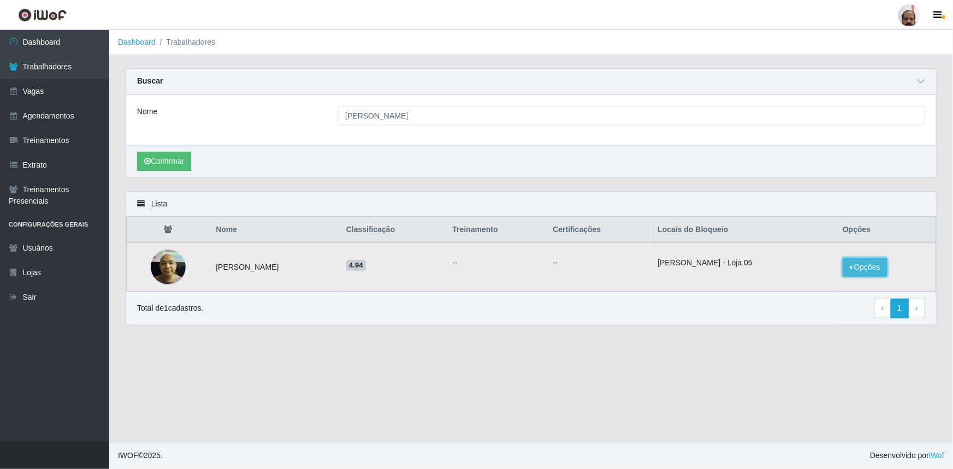
click at [859, 265] on button "Opções" at bounding box center [864, 267] width 45 height 19
click at [754, 349] on main "Dashboard Trabalhadores Carregando... Buscar Nome [PERSON_NAME] Confirmar Lista…" at bounding box center [531, 236] width 844 height 412
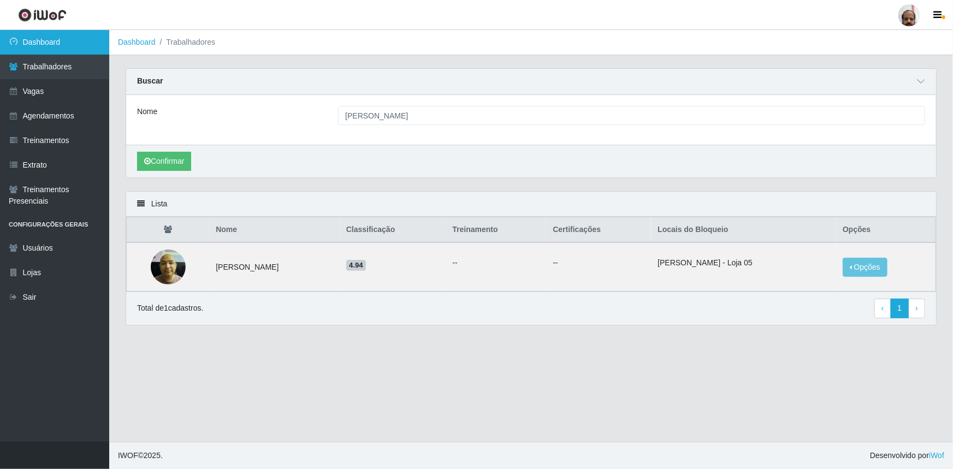
click at [44, 32] on link "Dashboard" at bounding box center [54, 42] width 109 height 25
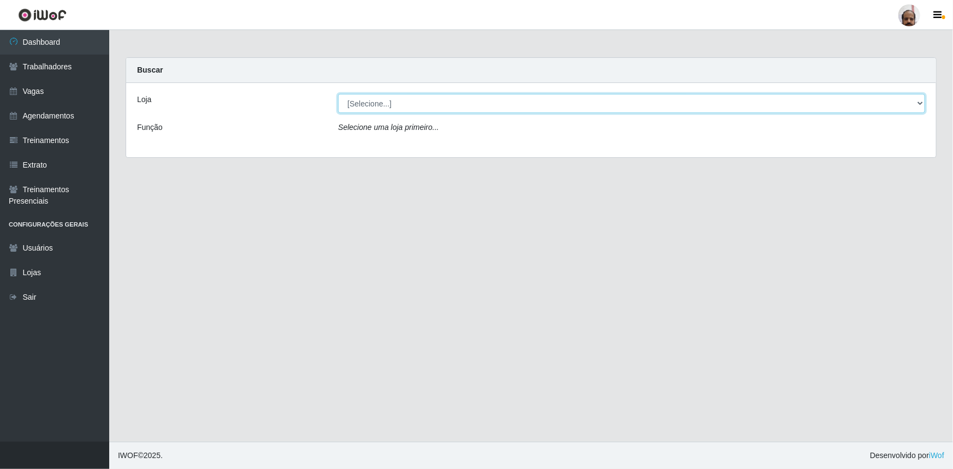
click at [916, 103] on select "[Selecione...] Mar Vermelho - Loja 05" at bounding box center [631, 103] width 587 height 19
select select "252"
click at [338, 94] on select "[Selecione...] Mar Vermelho - Loja 05" at bounding box center [631, 103] width 587 height 19
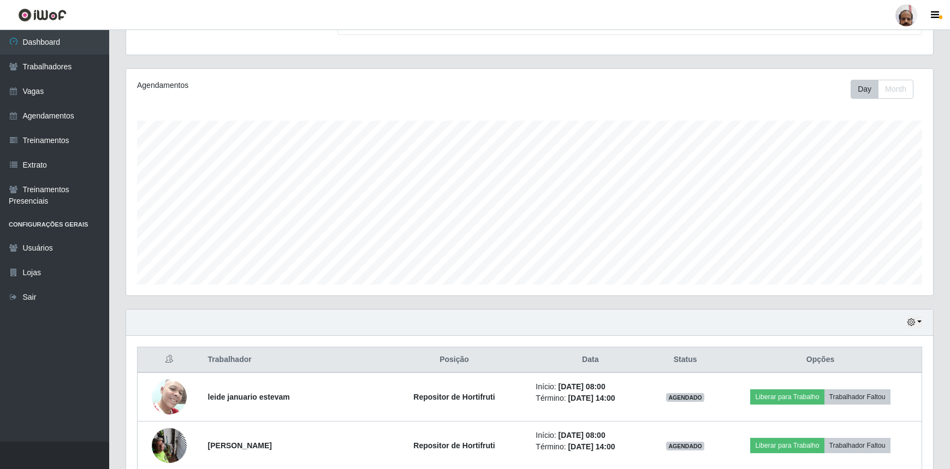
scroll to position [248, 0]
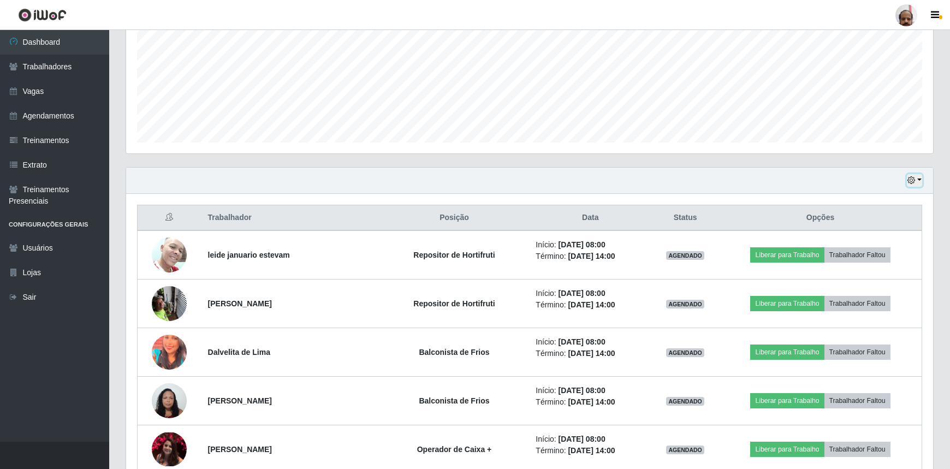
click at [917, 180] on button "button" at bounding box center [914, 180] width 15 height 13
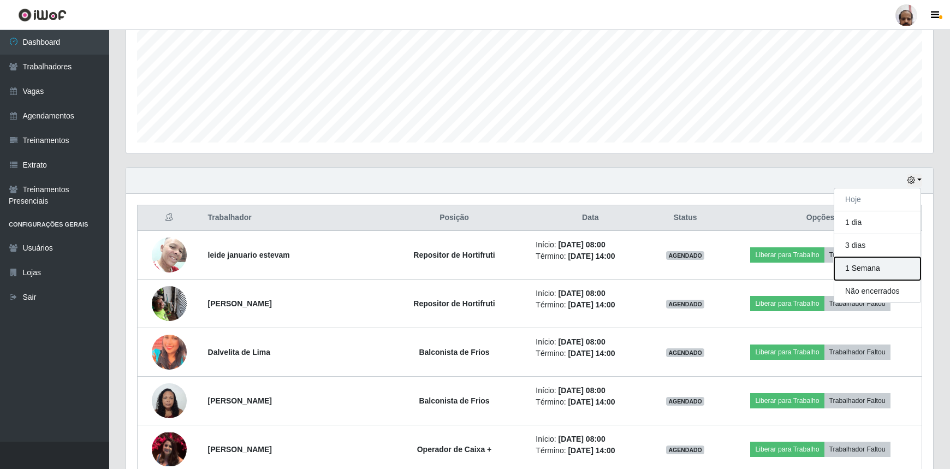
click at [847, 267] on button "1 Semana" at bounding box center [877, 268] width 86 height 23
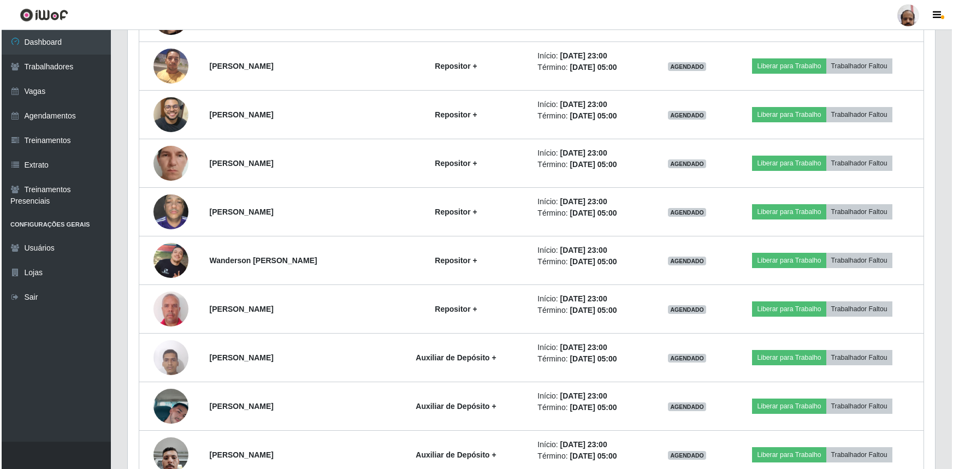
scroll to position [3127, 0]
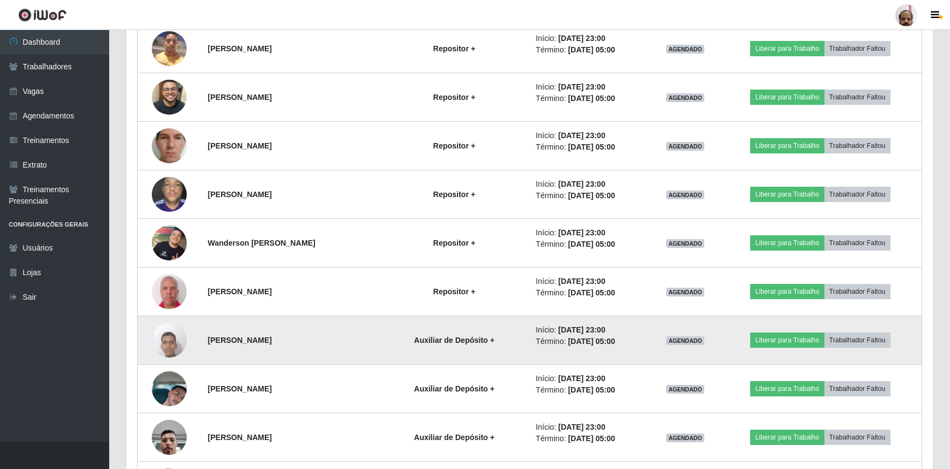
click at [164, 333] on img at bounding box center [169, 340] width 35 height 46
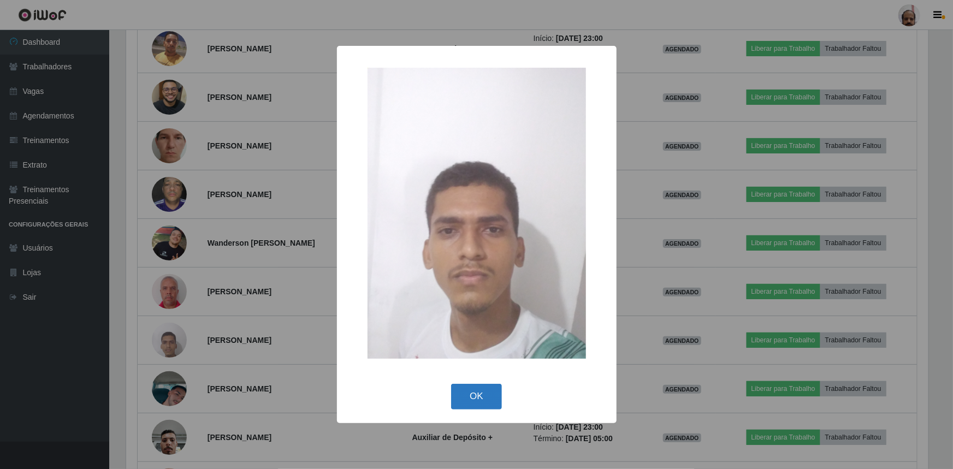
click at [480, 394] on button "OK" at bounding box center [476, 397] width 51 height 26
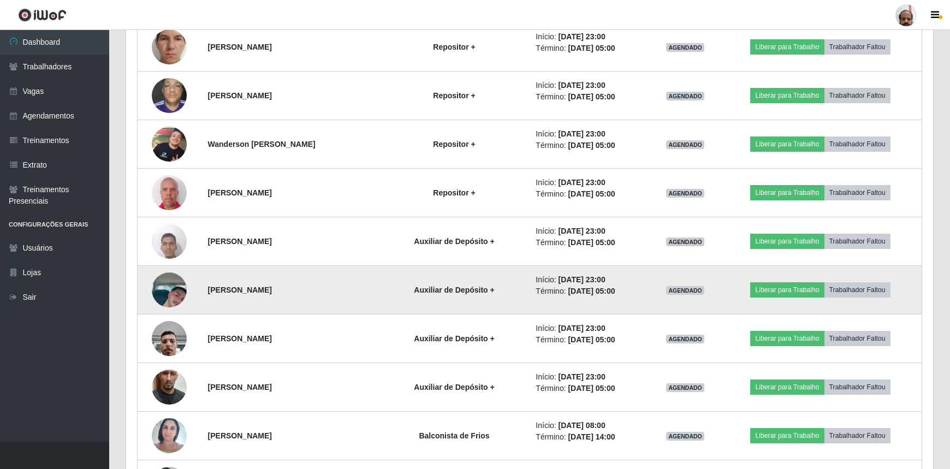
scroll to position [3226, 0]
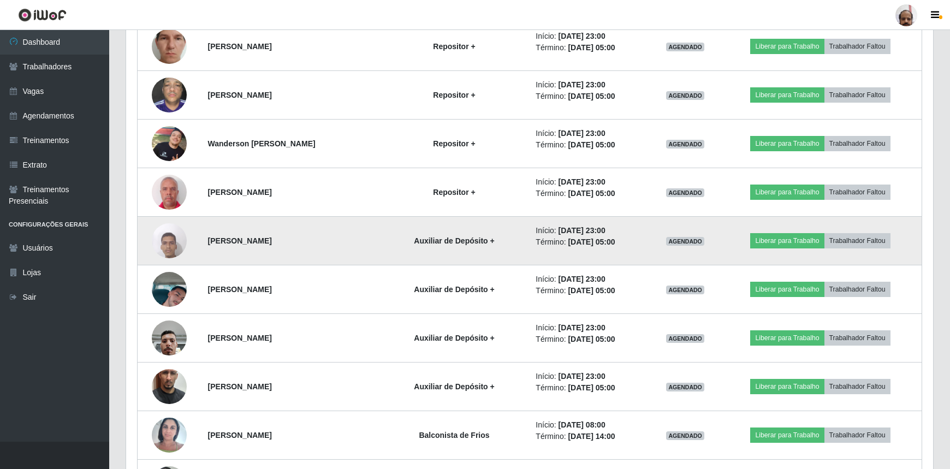
click at [171, 236] on img at bounding box center [169, 240] width 35 height 46
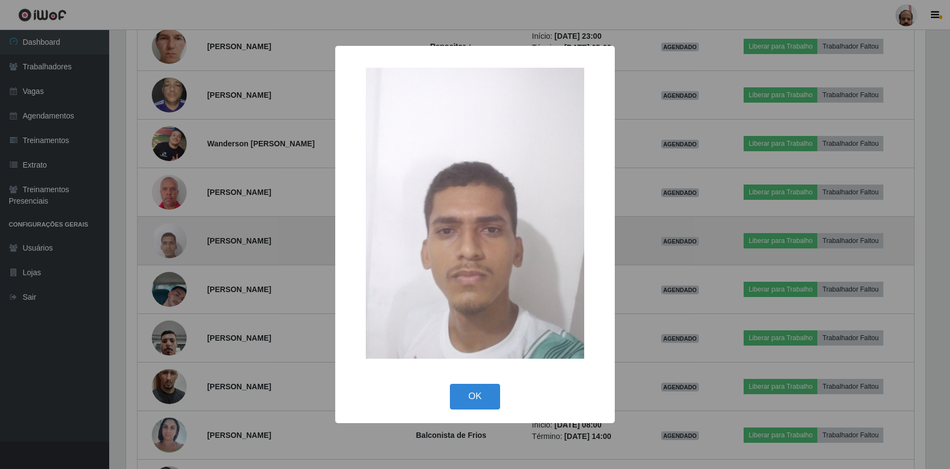
scroll to position [227, 802]
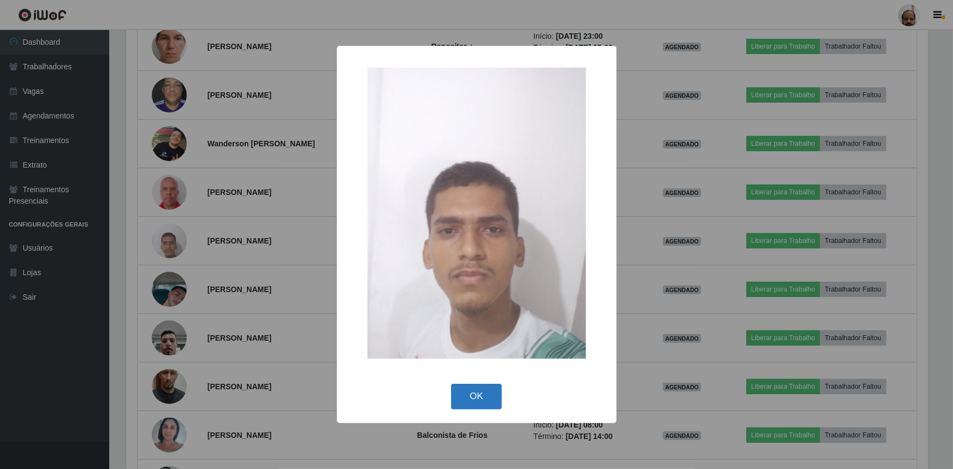
click at [485, 391] on button "OK" at bounding box center [476, 397] width 51 height 26
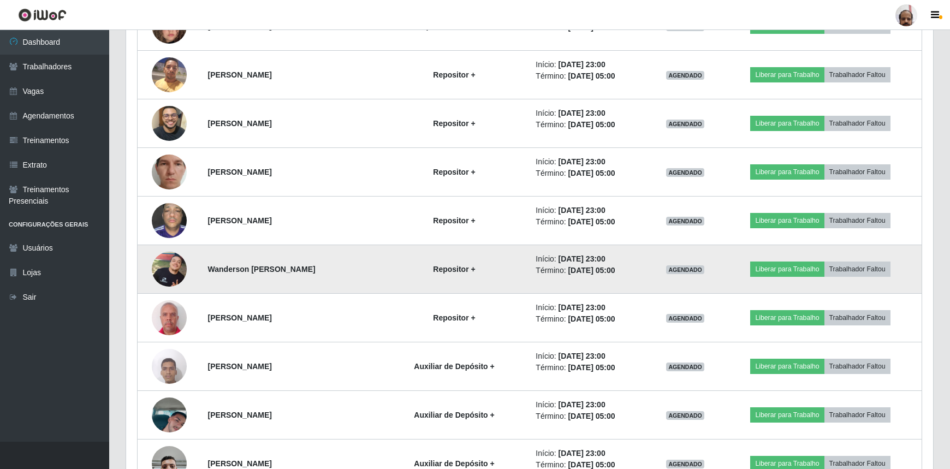
scroll to position [3077, 0]
